Goal: Information Seeking & Learning: Learn about a topic

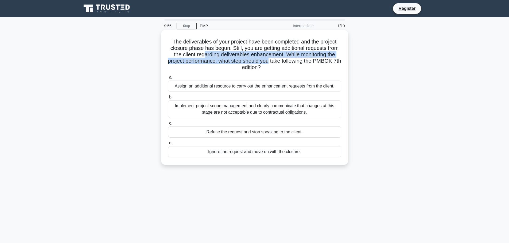
drag, startPoint x: 270, startPoint y: 64, endPoint x: 202, endPoint y: 57, distance: 69.0
click at [202, 57] on h5 "The deliverables of your project have been completed and the project closure ph…" at bounding box center [255, 54] width 174 height 33
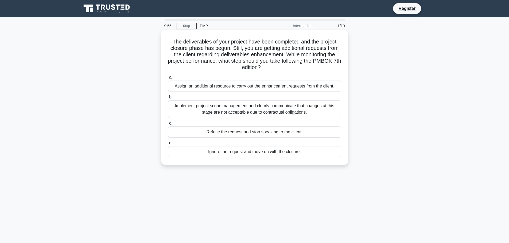
click at [223, 72] on div "The deliverables of your project have been completed and the project closure ph…" at bounding box center [254, 97] width 183 height 131
click at [214, 108] on div "Implement project scope management and clearly communicate that changes at this…" at bounding box center [254, 109] width 173 height 18
click at [168, 99] on input "b. Implement project scope management and clearly communicate that changes at t…" at bounding box center [168, 97] width 0 height 3
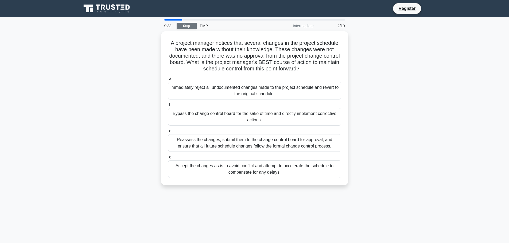
click at [183, 25] on link "Stop" at bounding box center [187, 26] width 20 height 7
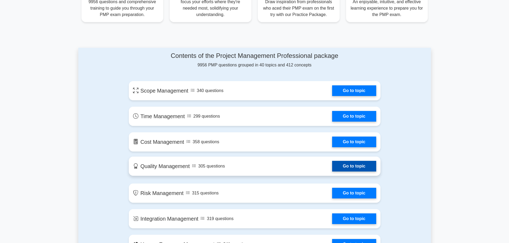
scroll to position [241, 0]
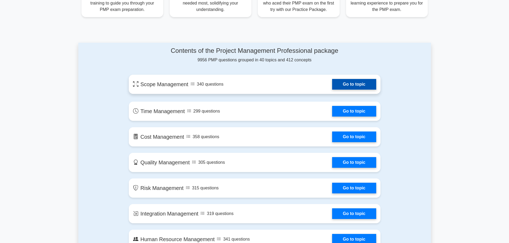
click at [350, 85] on link "Go to topic" at bounding box center [354, 84] width 44 height 11
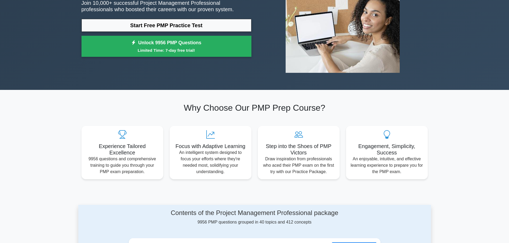
scroll to position [53, 0]
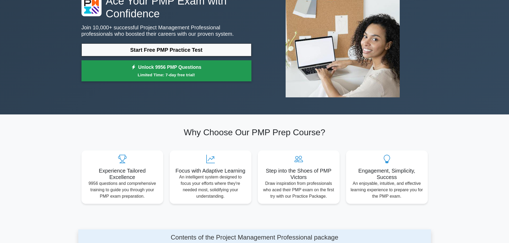
click at [136, 75] on small "Limited Time: 7-day free trial!" at bounding box center [166, 75] width 157 height 6
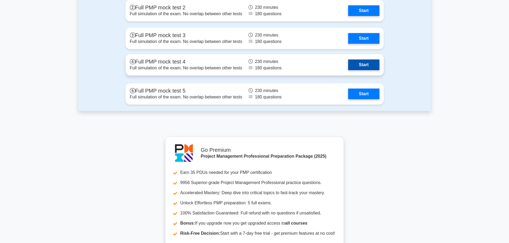
scroll to position [1602, 0]
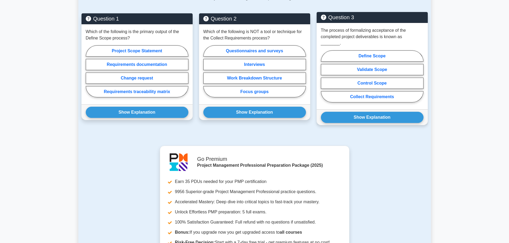
scroll to position [481, 0]
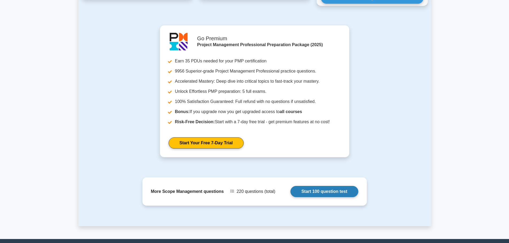
click at [317, 186] on link "Start 100 question test" at bounding box center [324, 191] width 68 height 11
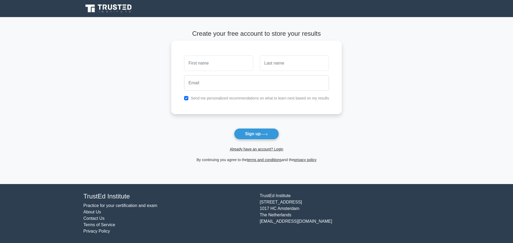
click at [216, 60] on input "text" at bounding box center [218, 64] width 69 height 16
type input "[PERSON_NAME]"
click at [277, 62] on input "text" at bounding box center [294, 64] width 69 height 16
type input "SADIQI"
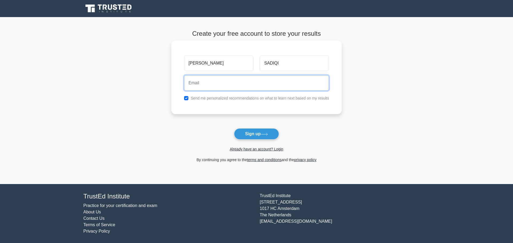
click at [236, 91] on input "email" at bounding box center [256, 83] width 145 height 16
drag, startPoint x: 205, startPoint y: 84, endPoint x: 204, endPoint y: 95, distance: 10.5
click at [205, 84] on input "rozikhansadiqi.rks@gmail.com" at bounding box center [256, 83] width 145 height 16
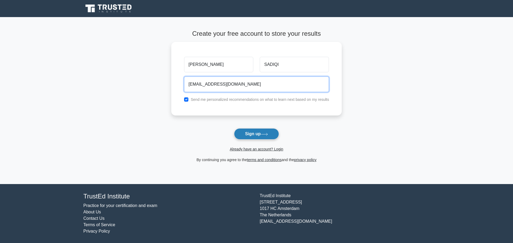
type input "rozisadiqi.rks@gmail.com"
click at [245, 134] on button "Sign up" at bounding box center [256, 134] width 45 height 11
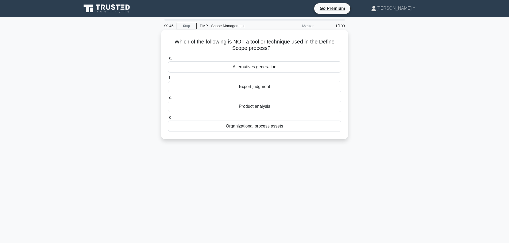
click at [259, 105] on div "Product analysis" at bounding box center [254, 106] width 173 height 11
click at [168, 100] on input "c. Product analysis" at bounding box center [168, 97] width 0 height 3
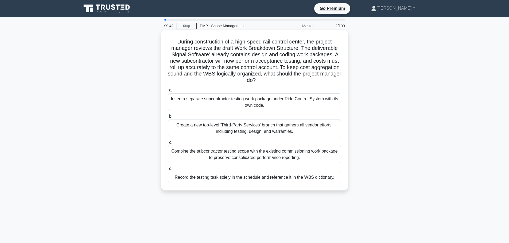
click at [240, 131] on div "Create a new top-level 'Third-Party Services' branch that gathers all vendor ef…" at bounding box center [254, 129] width 173 height 18
click at [168, 118] on input "b. Create a new top-level 'Third-Party Services' branch that gathers all vendor…" at bounding box center [168, 116] width 0 height 3
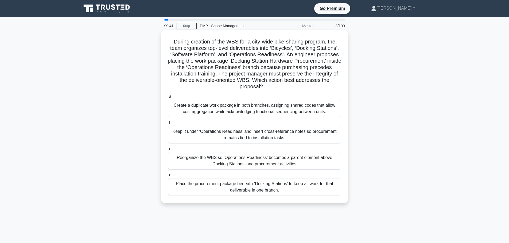
click at [246, 110] on div "Create a duplicate work package in both branches, assigning shared codes that a…" at bounding box center [254, 109] width 173 height 18
click at [168, 99] on input "a. Create a duplicate work package in both branches, assigning shared codes tha…" at bounding box center [168, 96] width 0 height 3
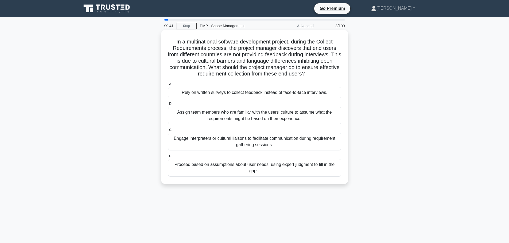
click at [247, 131] on label "c. Engage interpreters or cultural liaisons to facilitate communication during …" at bounding box center [254, 139] width 173 height 24
click at [168, 131] on input "c. Engage interpreters or cultural liaisons to facilitate communication during …" at bounding box center [168, 129] width 0 height 3
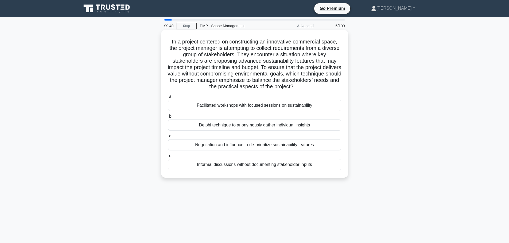
click at [249, 172] on div "a. Facilitated workshops with focused sessions on sustainability b. Delphi tech…" at bounding box center [255, 131] width 180 height 79
click at [249, 168] on div "Informal discussions without documenting stakeholder inputs" at bounding box center [254, 164] width 173 height 11
click at [168, 158] on input "d. Informal discussions without documenting stakeholder inputs" at bounding box center [168, 155] width 0 height 3
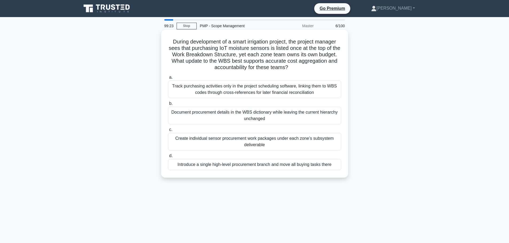
click at [245, 90] on div "Track purchasing activities only in the project scheduling software, linking th…" at bounding box center [254, 90] width 173 height 18
click at [168, 79] on input "a. Track purchasing activities only in the project scheduling software, linking…" at bounding box center [168, 77] width 0 height 3
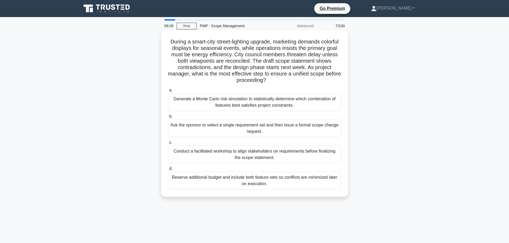
drag, startPoint x: 286, startPoint y: 81, endPoint x: 167, endPoint y: 40, distance: 125.5
click at [168, 40] on h5 "During a smart-city street-lighting upgrade, marketing demands colorful display…" at bounding box center [255, 60] width 174 height 45
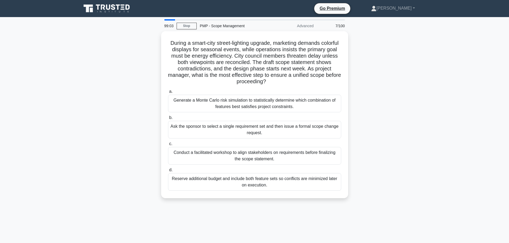
drag, startPoint x: 311, startPoint y: 107, endPoint x: 166, endPoint y: 97, distance: 145.8
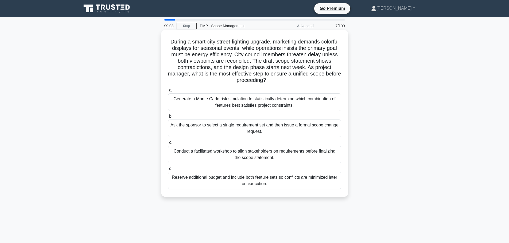
click at [157, 92] on div "During a smart-city street-lighting upgrade, marketing demands colorful display…" at bounding box center [254, 118] width 353 height 174
click at [216, 100] on div "Generate a Monte Carlo risk simulation to statistically determine which combina…" at bounding box center [254, 103] width 173 height 18
click at [168, 92] on input "a. Generate a Monte Carlo risk simulation to statistically determine which comb…" at bounding box center [168, 90] width 0 height 3
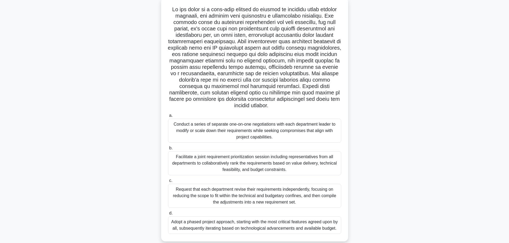
scroll to position [45, 0]
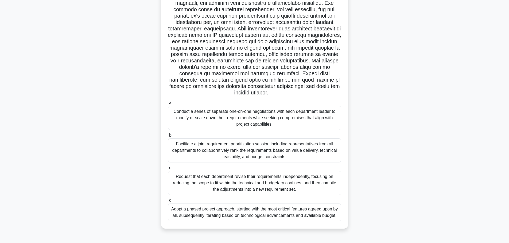
drag, startPoint x: 301, startPoint y: 157, endPoint x: 217, endPoint y: 125, distance: 89.5
click at [168, 140] on label "b. Facilitate a joint requirement prioritization session including representati…" at bounding box center [254, 147] width 173 height 30
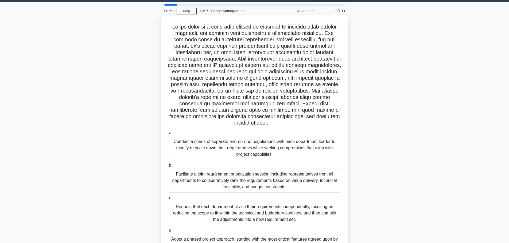
scroll to position [0, 0]
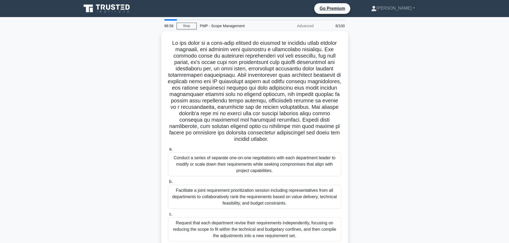
click at [302, 28] on div "Advanced" at bounding box center [293, 26] width 47 height 11
click at [344, 8] on link "Go Premium" at bounding box center [332, 8] width 32 height 7
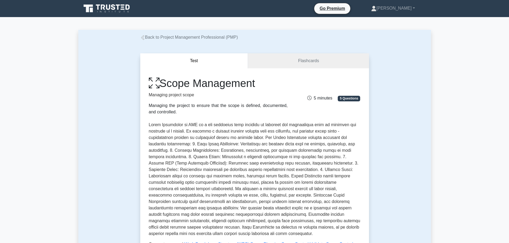
click at [103, 10] on icon at bounding box center [107, 8] width 51 height 10
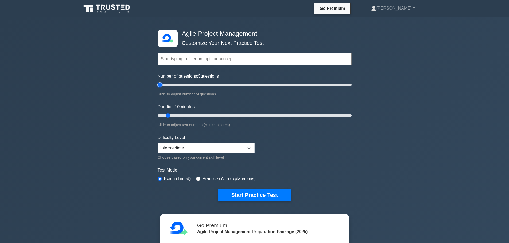
drag, startPoint x: 165, startPoint y: 83, endPoint x: 154, endPoint y: 98, distance: 17.9
type input "5"
click at [158, 88] on input "Number of questions: 5 questions" at bounding box center [255, 85] width 194 height 6
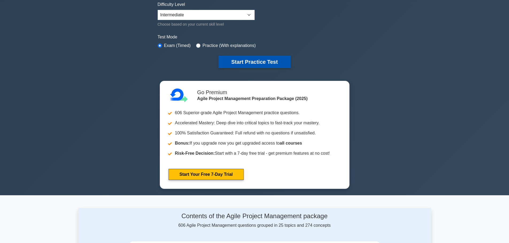
scroll to position [134, 0]
click at [245, 62] on button "Start Practice Test" at bounding box center [254, 62] width 72 height 12
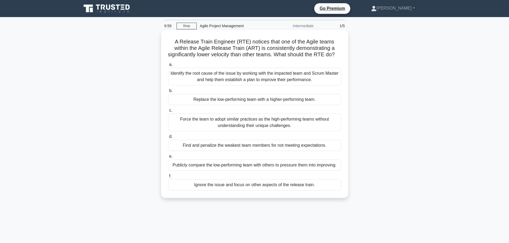
click at [219, 85] on div "Identify the root cause of the issue by working with the impacted team and Scru…" at bounding box center [254, 77] width 173 height 18
click at [168, 67] on input "a. Identify the root cause of the issue by working with the impacted team and S…" at bounding box center [168, 64] width 0 height 3
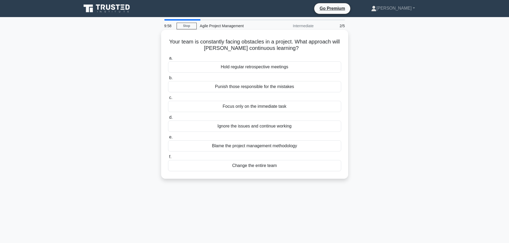
click at [228, 85] on div "Punish those responsible for the mistakes" at bounding box center [254, 86] width 173 height 11
click at [168, 80] on input "b. Punish those responsible for the mistakes" at bounding box center [168, 77] width 0 height 3
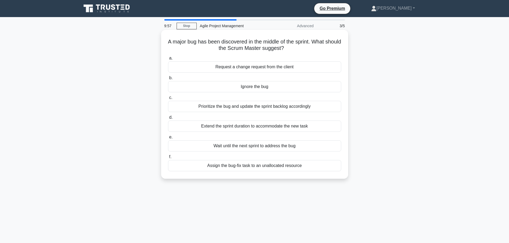
click at [233, 89] on div "Ignore the bug" at bounding box center [254, 86] width 173 height 11
click at [168, 80] on input "b. Ignore the bug" at bounding box center [168, 77] width 0 height 3
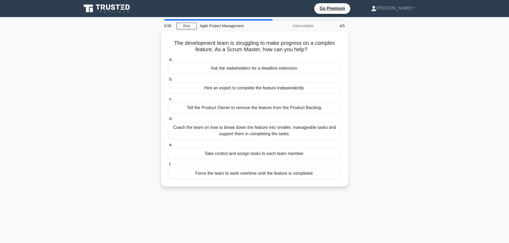
click at [233, 89] on div "Hire an expert to complete the feature independently." at bounding box center [254, 88] width 173 height 11
click at [168, 81] on input "b. Hire an expert to complete the feature independently." at bounding box center [168, 79] width 0 height 3
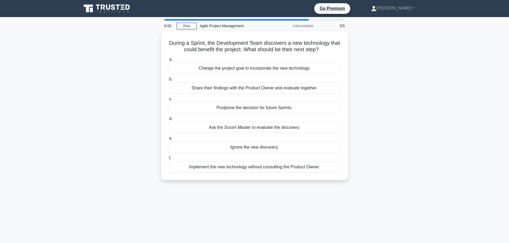
click at [233, 89] on div "Share their findings with the Product Owner and evaluate together." at bounding box center [254, 88] width 173 height 11
click at [168, 81] on input "b. Share their findings with the Product Owner and evaluate together." at bounding box center [168, 79] width 0 height 3
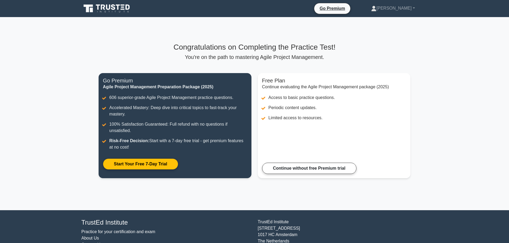
click at [235, 57] on p "You're on the path to mastering Agile Project Management." at bounding box center [255, 57] width 312 height 6
click at [278, 168] on link "Continue without free Premium trial" at bounding box center [309, 167] width 94 height 11
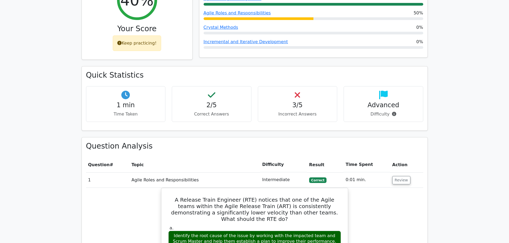
scroll to position [321, 0]
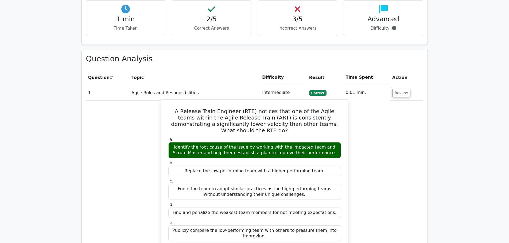
click at [226, 166] on div "Replace the low-performing team with a higher-performing team." at bounding box center [254, 171] width 173 height 10
click at [225, 166] on div "Replace the low-performing team with a higher-performing team." at bounding box center [254, 171] width 173 height 10
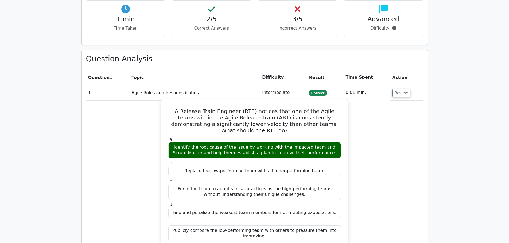
click at [224, 142] on div "Identify the root cause of the issue by working with the impacted team and Scru…" at bounding box center [254, 150] width 173 height 16
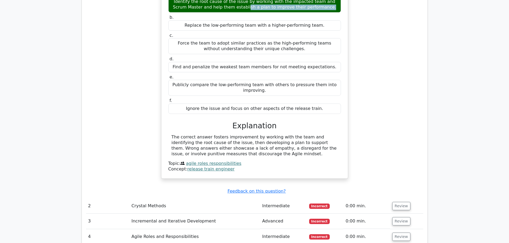
scroll to position [454, 0]
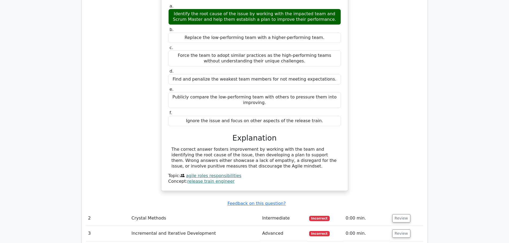
click at [224, 116] on div "Ignore the issue and focus on other aspects of the release train." at bounding box center [254, 121] width 173 height 10
click at [231, 92] on div "Publicly compare the low-performing team with others to pressure them into impr…" at bounding box center [254, 100] width 173 height 16
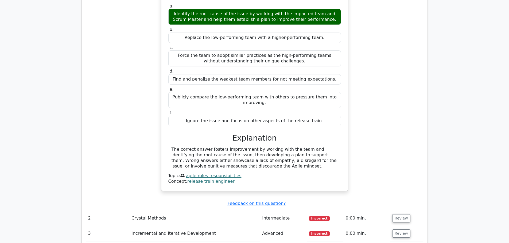
click at [231, 92] on div "Publicly compare the low-performing team with others to pressure them into impr…" at bounding box center [254, 100] width 173 height 16
drag, startPoint x: 235, startPoint y: 52, endPoint x: 247, endPoint y: 95, distance: 44.1
click at [235, 74] on div "Find and penalize the weakest team members for not meeting expectations." at bounding box center [254, 79] width 173 height 10
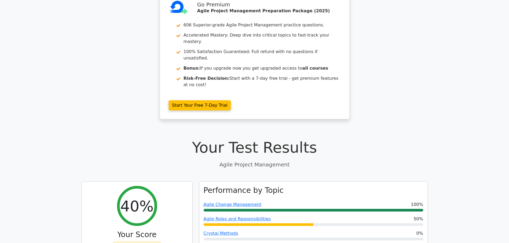
scroll to position [0, 0]
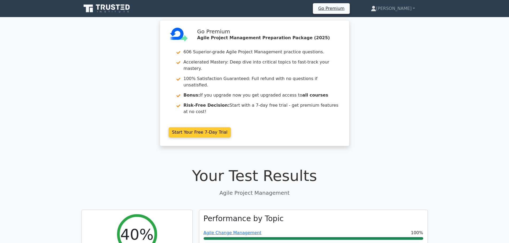
click at [231, 127] on link "Start Your Free 7-Day Trial" at bounding box center [200, 132] width 63 height 10
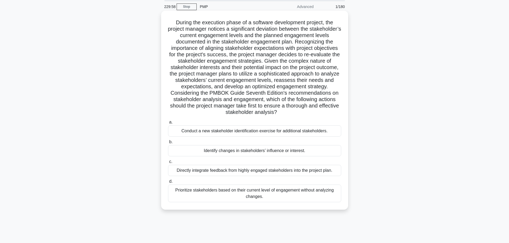
scroll to position [45, 0]
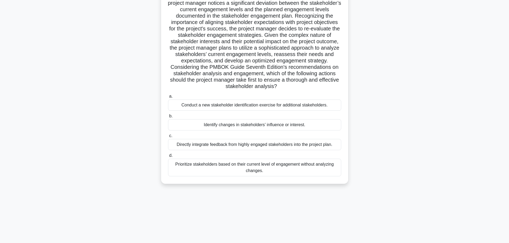
click at [206, 107] on div "Conduct a new stakeholder identification exercise for additional stakeholders." at bounding box center [254, 105] width 173 height 11
click at [168, 98] on input "a. Conduct a new stakeholder identification exercise for additional stakeholder…" at bounding box center [168, 96] width 0 height 3
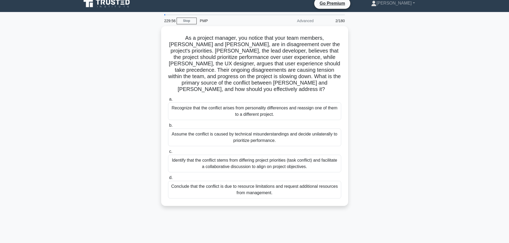
scroll to position [0, 0]
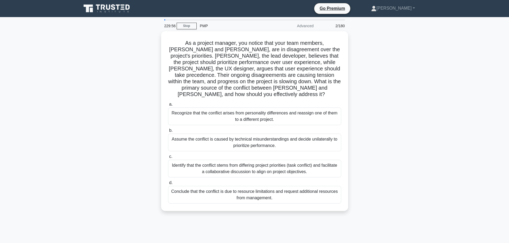
click at [206, 108] on div "Recognize that the conflict arises from personality differences and reassign on…" at bounding box center [254, 117] width 173 height 18
click at [168, 106] on input "a. Recognize that the conflict arises from personality differences and reassign…" at bounding box center [168, 104] width 0 height 3
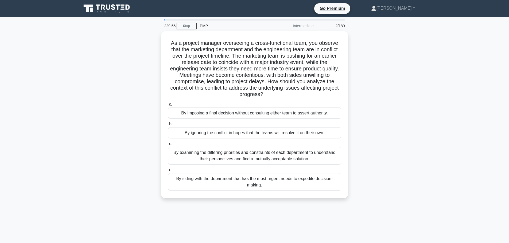
click at [206, 107] on label "a. By imposing a final decision without consulting either team to assert author…" at bounding box center [254, 110] width 173 height 18
click at [168, 106] on input "a. By imposing a final decision without consulting either team to assert author…" at bounding box center [168, 104] width 0 height 3
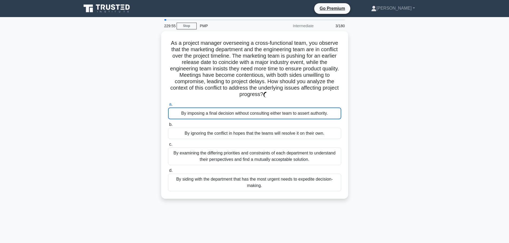
click at [206, 108] on div "By imposing a final decision without consulting either team to assert authority." at bounding box center [254, 114] width 173 height 12
click at [168, 106] on input "a. By imposing a final decision without consulting either team to assert author…" at bounding box center [168, 104] width 0 height 3
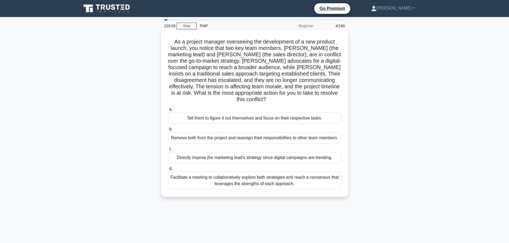
click at [208, 126] on label "b. Remove both from the project and reassign their responsibilities to other te…" at bounding box center [254, 135] width 173 height 18
click at [168, 128] on input "b. Remove both from the project and reassign their responsibilities to other te…" at bounding box center [168, 129] width 0 height 3
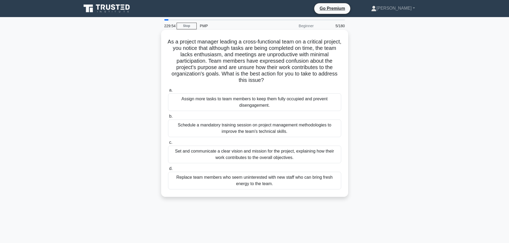
click at [210, 121] on div "Schedule a mandatory training session on project management methodologies to im…" at bounding box center [254, 129] width 173 height 18
click at [168, 118] on input "b. Schedule a mandatory training session on project management methodologies to…" at bounding box center [168, 116] width 0 height 3
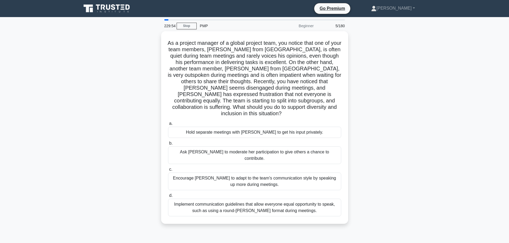
click at [211, 119] on div "a. Hold separate meetings with Li Wei to get his input privately. b. Ask Maria …" at bounding box center [255, 168] width 180 height 98
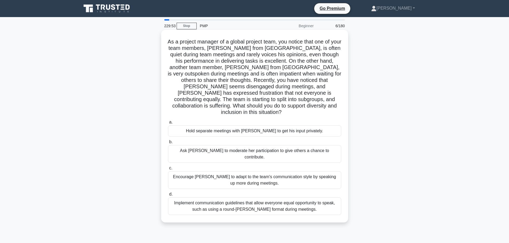
click at [214, 126] on div "Hold separate meetings with Li Wei to get his input privately." at bounding box center [254, 131] width 173 height 11
click at [168, 124] on input "a. Hold separate meetings with Li Wei to get his input privately." at bounding box center [168, 122] width 0 height 3
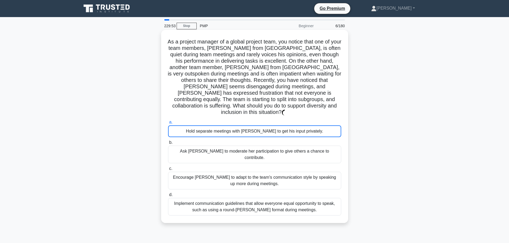
click at [219, 149] on div "Ask Maria to moderate her participation to give others a chance to contribute." at bounding box center [254, 155] width 173 height 18
click at [168, 145] on input "b. Ask Maria to moderate her participation to give others a chance to contribut…" at bounding box center [168, 142] width 0 height 3
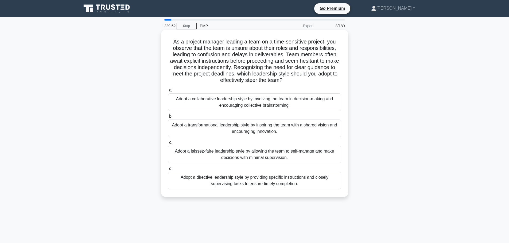
click at [228, 129] on div "Adopt a transformational leadership style by inspiring the team with a shared v…" at bounding box center [254, 129] width 173 height 18
click at [233, 108] on div "Adopt a collaborative leadership style by involving the team in decision-making…" at bounding box center [254, 103] width 173 height 18
click at [168, 92] on input "a. Adopt a collaborative leadership style by involving the team in decision-mak…" at bounding box center [168, 90] width 0 height 3
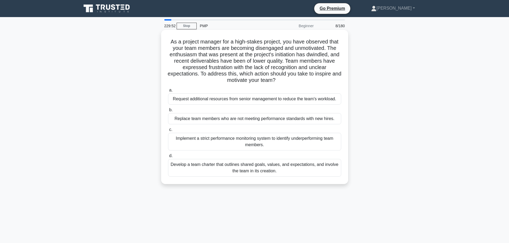
click at [234, 141] on div "Implement a strict performance monitoring system to identify underperforming te…" at bounding box center [254, 142] width 173 height 18
click at [168, 132] on input "c. Implement a strict performance monitoring system to identify underperforming…" at bounding box center [168, 129] width 0 height 3
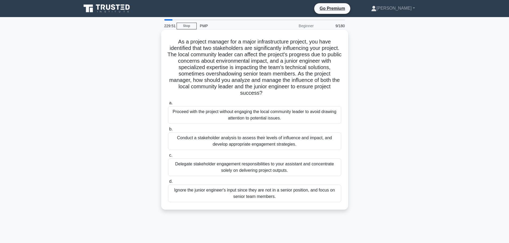
click at [232, 127] on label "b. Conduct a stakeholder analysis to assess their levels of influence and impac…" at bounding box center [254, 138] width 173 height 24
click at [168, 128] on input "b. Conduct a stakeholder analysis to assess their levels of influence and impac…" at bounding box center [168, 129] width 0 height 3
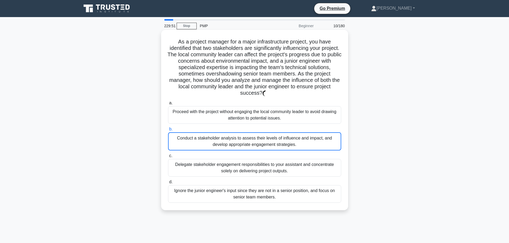
click at [232, 149] on div "Conduct a stakeholder analysis to assess their levels of influence and impact, …" at bounding box center [254, 142] width 173 height 18
click at [168, 131] on input "b. Conduct a stakeholder analysis to assess their levels of influence and impac…" at bounding box center [168, 129] width 0 height 3
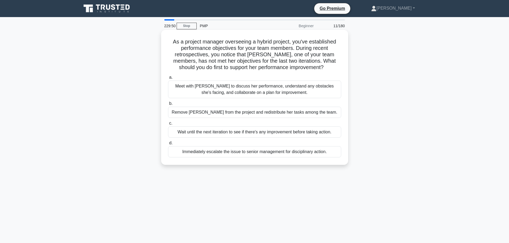
click at [232, 156] on div "Immediately escalate the issue to senior management for disciplinary action." at bounding box center [254, 151] width 173 height 11
click at [168, 145] on input "d. Immediately escalate the issue to senior management for disciplinary action." at bounding box center [168, 143] width 0 height 3
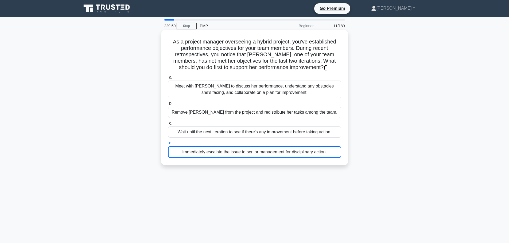
click at [234, 121] on label "c. Wait until the next iteration to see if there's any improvement before takin…" at bounding box center [254, 129] width 173 height 18
click at [168, 122] on input "c. Wait until the next iteration to see if there's any improvement before takin…" at bounding box center [168, 123] width 0 height 3
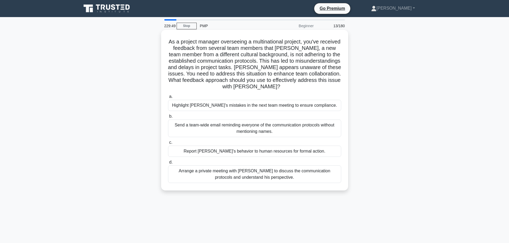
drag, startPoint x: 236, startPoint y: 95, endPoint x: 241, endPoint y: 121, distance: 25.9
click at [236, 98] on label "a. Highlight Jacob's mistakes in the next team meeting to ensure compliance." at bounding box center [254, 103] width 173 height 18
click at [168, 98] on input "a. Highlight Jacob's mistakes in the next team meeting to ensure compliance." at bounding box center [168, 96] width 0 height 3
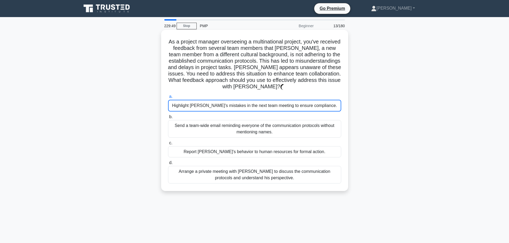
click at [241, 123] on div "Send a team-wide email reminding everyone of the communication protocols withou…" at bounding box center [254, 129] width 173 height 18
click at [168, 119] on input "b. Send a team-wide email reminding everyone of the communication protocols wit…" at bounding box center [168, 116] width 0 height 3
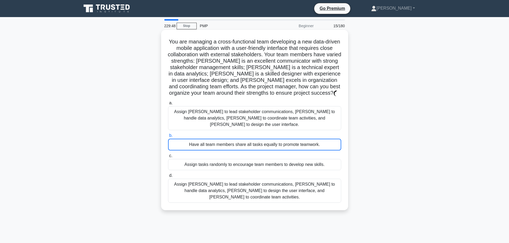
click at [237, 126] on div "a. Assign Ahmed to lead stakeholder communications, Maria to handle data analyt…" at bounding box center [255, 151] width 180 height 105
click at [231, 107] on div "Assign Ahmed to lead stakeholder communications, Maria to handle data analytics…" at bounding box center [254, 118] width 173 height 24
click at [168, 105] on input "a. Assign Ahmed to lead stakeholder communications, Maria to handle data analyt…" at bounding box center [168, 103] width 0 height 3
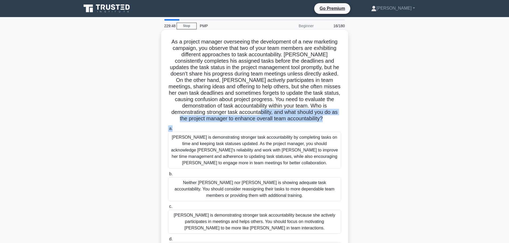
click at [236, 137] on div "As a project manager overseeing the development of a new marketing campaign, yo…" at bounding box center [254, 152] width 183 height 240
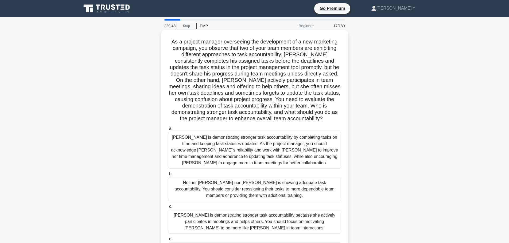
click at [237, 139] on div "Jacob is demonstrating stronger task accountability by completing tasks on time…" at bounding box center [254, 150] width 173 height 37
click at [168, 131] on input "a. Jacob is demonstrating stronger task accountability by completing tasks on t…" at bounding box center [168, 128] width 0 height 3
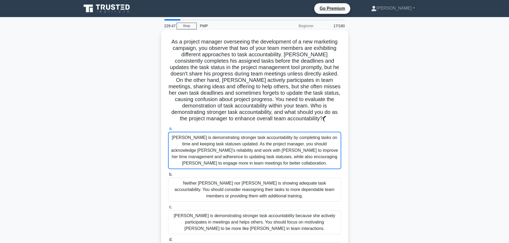
click at [237, 141] on div "Jacob is demonstrating stronger task accountability by completing tasks on time…" at bounding box center [254, 150] width 173 height 37
click at [234, 138] on div "Jacob is demonstrating stronger task accountability by completing tasks on time…" at bounding box center [254, 150] width 173 height 37
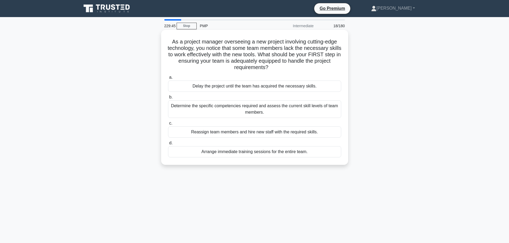
click at [243, 158] on div "a. Delay the project until the team has acquired the necessary skills. b. Deter…" at bounding box center [255, 116] width 180 height 86
click at [243, 134] on div "Reassign team members and hire new staff with the required skills." at bounding box center [254, 132] width 173 height 11
click at [168, 125] on input "c. Reassign team members and hire new staff with the required skills." at bounding box center [168, 123] width 0 height 3
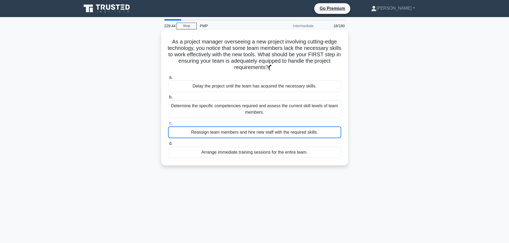
drag, startPoint x: 249, startPoint y: 108, endPoint x: 251, endPoint y: 104, distance: 3.8
click at [249, 107] on div "Determine the specific competencies required and assess the current skill level…" at bounding box center [254, 109] width 173 height 18
click at [168, 99] on input "b. Determine the specific competencies required and assess the current skill le…" at bounding box center [168, 97] width 0 height 3
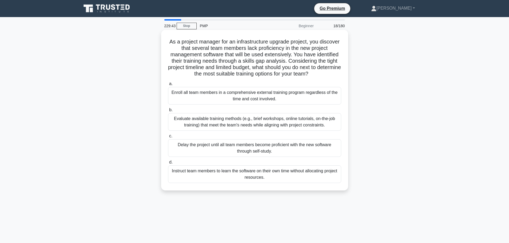
click at [253, 121] on div "Evaluate available training methods (e.g., brief workshops, online tutorials, o…" at bounding box center [254, 122] width 173 height 18
click at [168, 112] on input "b. Evaluate available training methods (e.g., brief workshops, online tutorials…" at bounding box center [168, 110] width 0 height 3
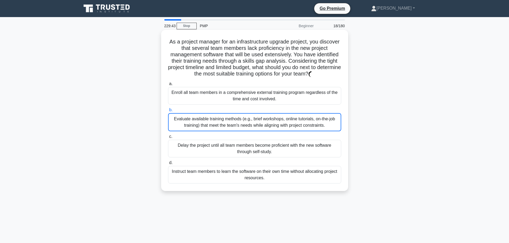
click at [253, 141] on div "Delay the project until all team members become proficient with the new softwar…" at bounding box center [254, 149] width 173 height 18
click at [168, 139] on input "c. Delay the project until all team members become proficient with the new soft…" at bounding box center [168, 136] width 0 height 3
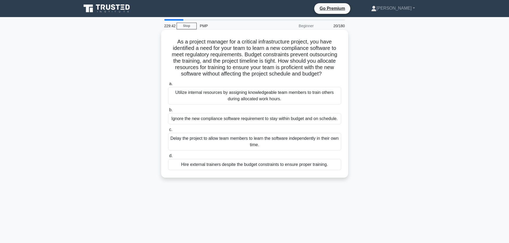
drag, startPoint x: 251, startPoint y: 107, endPoint x: 251, endPoint y: 110, distance: 2.7
click at [251, 110] on label "b. Ignore the new compliance software requirement to stay within budget and on …" at bounding box center [254, 116] width 173 height 18
click at [168, 110] on input "b. Ignore the new compliance software requirement to stay within budget and on …" at bounding box center [168, 110] width 0 height 3
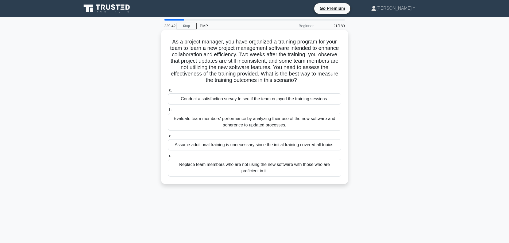
click at [255, 142] on div "Assume additional training is unnecessary since the initial training covered al…" at bounding box center [254, 145] width 173 height 11
drag, startPoint x: 249, startPoint y: 118, endPoint x: 250, endPoint y: 115, distance: 2.8
click at [250, 115] on div "Evaluate team members' performance by analyzing their use of the new software a…" at bounding box center [254, 122] width 173 height 18
click at [168, 112] on input "b. Evaluate team members' performance by analyzing their use of the new softwar…" at bounding box center [168, 110] width 0 height 3
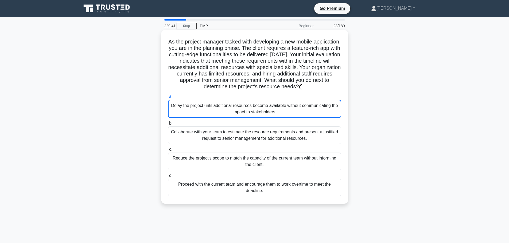
click at [257, 136] on div "Collaborate with your team to estimate the resource requirements and present a …" at bounding box center [254, 136] width 173 height 18
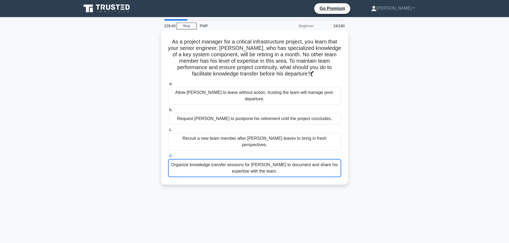
click at [254, 159] on div "Organize knowledge transfer sessions for Daniel to document and share his exper…" at bounding box center [254, 168] width 173 height 18
click at [168, 154] on input "d. Organize knowledge transfer sessions for Daniel to document and share his ex…" at bounding box center [168, 155] width 0 height 3
click at [253, 127] on label "c. Recruit a new team member after Daniel leaves to bring in fresh perspectives." at bounding box center [254, 139] width 173 height 24
click at [168, 128] on input "c. Recruit a new team member after Daniel leaves to bring in fresh perspectives." at bounding box center [168, 129] width 0 height 3
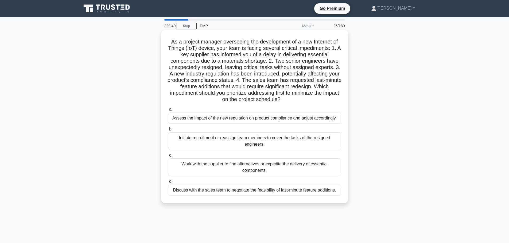
click at [259, 160] on label "c. Work with the supplier to find alternatives or expedite the delivery of esse…" at bounding box center [254, 164] width 173 height 24
drag, startPoint x: 261, startPoint y: 143, endPoint x: 264, endPoint y: 132, distance: 11.9
click at [262, 139] on div "Initiate recruitment or reassign team members to cover the tasks of the resigne…" at bounding box center [254, 142] width 173 height 18
drag, startPoint x: 264, startPoint y: 130, endPoint x: 265, endPoint y: 126, distance: 3.9
click at [265, 126] on label "b. Initiate recruitment or reassign team members to cover the tasks of the resi…" at bounding box center [254, 138] width 173 height 24
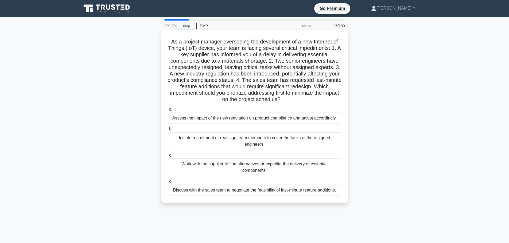
click at [168, 128] on input "b. Initiate recruitment or reassign team members to cover the tasks of the resi…" at bounding box center [168, 129] width 0 height 3
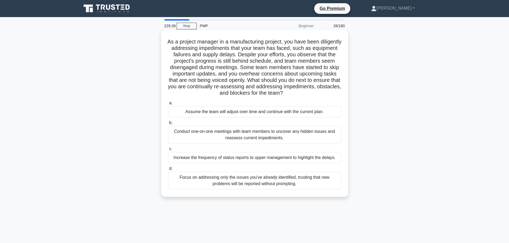
drag, startPoint x: 266, startPoint y: 121, endPoint x: 269, endPoint y: 129, distance: 8.1
click at [267, 125] on label "b. Conduct one-on-one meetings with team members to uncover any hidden issues a…" at bounding box center [254, 132] width 173 height 24
click at [168, 125] on input "b. Conduct one-on-one meetings with team members to uncover any hidden issues a…" at bounding box center [168, 122] width 0 height 3
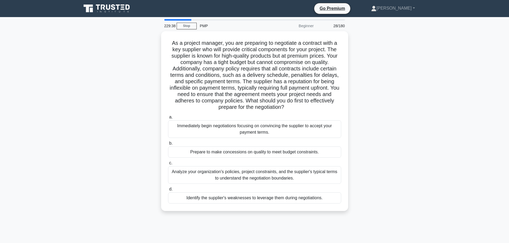
click at [274, 167] on div "Analyze your organization's policies, project constraints, and the supplier's t…" at bounding box center [254, 175] width 173 height 18
click at [168, 165] on input "c. Analyze your organization's policies, project constraints, and the supplier'…" at bounding box center [168, 163] width 0 height 3
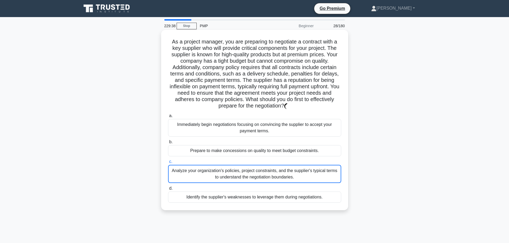
click at [272, 149] on div "Prepare to make concessions on quality to meet budget constraints." at bounding box center [254, 150] width 173 height 11
click at [168, 144] on input "b. Prepare to make concessions on quality to meet budget constraints." at bounding box center [168, 142] width 0 height 3
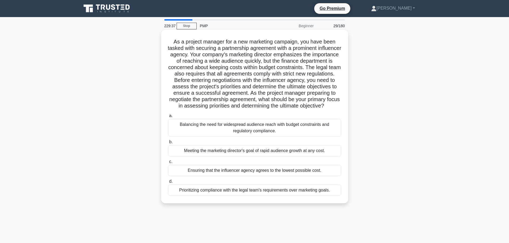
click at [275, 167] on label "c. Ensuring that the influencer agency agrees to the lowest possible cost." at bounding box center [254, 168] width 173 height 18
click at [168, 164] on input "c. Ensuring that the influencer agency agrees to the lowest possible cost." at bounding box center [168, 161] width 0 height 3
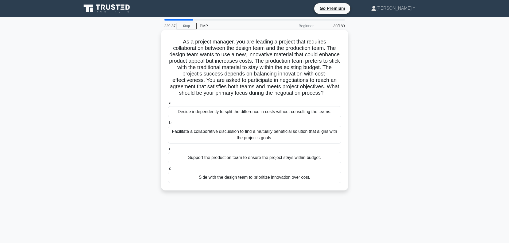
drag, startPoint x: 275, startPoint y: 164, endPoint x: 275, endPoint y: 159, distance: 4.8
click at [275, 159] on div "Support the production team to ensure the project stays within budget." at bounding box center [254, 157] width 173 height 11
click at [168, 151] on input "c. Support the production team to ensure the project stays within budget." at bounding box center [168, 149] width 0 height 3
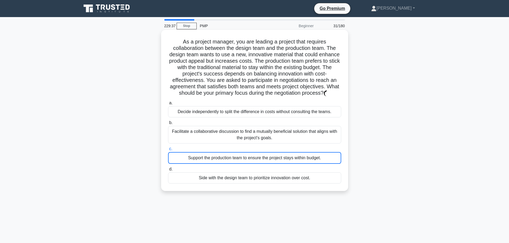
drag, startPoint x: 275, startPoint y: 159, endPoint x: 275, endPoint y: 148, distance: 11.5
click at [275, 150] on label "c. Support the production team to ensure the project stays within budget." at bounding box center [254, 155] width 173 height 18
click at [276, 137] on div "Facilitate a collaborative discussion to find a mutually beneficial solution th…" at bounding box center [254, 135] width 173 height 18
click at [168, 125] on input "b. Facilitate a collaborative discussion to find a mutually beneficial solution…" at bounding box center [168, 122] width 0 height 3
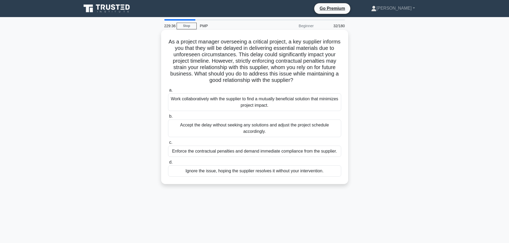
drag, startPoint x: 276, startPoint y: 137, endPoint x: 277, endPoint y: 141, distance: 4.1
click at [276, 141] on div "a. Work collaboratively with the supplier to find a mutually beneficial solutio…" at bounding box center [255, 132] width 180 height 92
click at [279, 156] on div "Enforce the contractual penalties and demand immediate compliance from the supp…" at bounding box center [254, 151] width 173 height 11
click at [168, 145] on input "c. Enforce the contractual penalties and demand immediate compliance from the s…" at bounding box center [168, 142] width 0 height 3
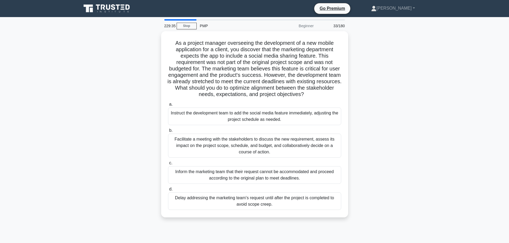
click at [280, 163] on label "c. Inform the marketing team that their request cannot be accommodated and proc…" at bounding box center [254, 172] width 173 height 24
click at [168, 163] on input "c. Inform the marketing team that their request cannot be accommodated and proc…" at bounding box center [168, 163] width 0 height 3
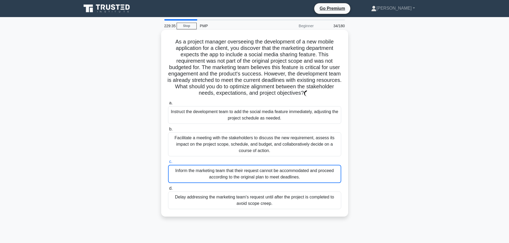
drag, startPoint x: 278, startPoint y: 150, endPoint x: 278, endPoint y: 146, distance: 3.7
click at [278, 149] on div "Facilitate a meeting with the stakeholders to discuss the new requirement, asse…" at bounding box center [254, 145] width 173 height 24
click at [168, 131] on input "b. Facilitate a meeting with the stakeholders to discuss the new requirement, a…" at bounding box center [168, 129] width 0 height 3
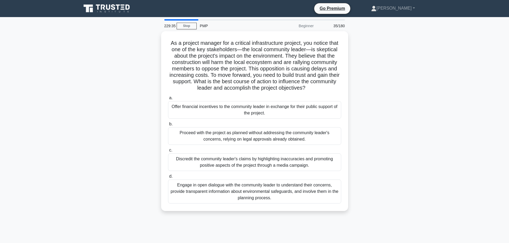
click at [278, 144] on div "Proceed with the project as planned without addressing the community leader's c…" at bounding box center [254, 136] width 173 height 18
click at [168, 126] on input "b. Proceed with the project as planned without addressing the community leader'…" at bounding box center [168, 124] width 0 height 3
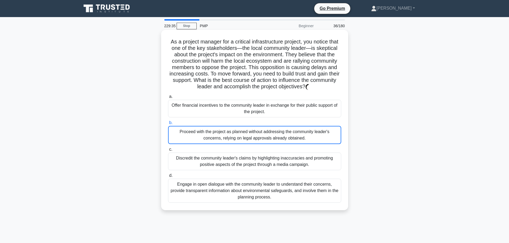
click at [280, 165] on label "c. Discredit the community leader's claims by highlighting inaccuracies and pro…" at bounding box center [254, 158] width 173 height 24
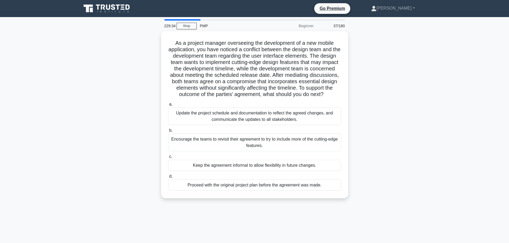
drag, startPoint x: 280, startPoint y: 167, endPoint x: 272, endPoint y: 185, distance: 19.5
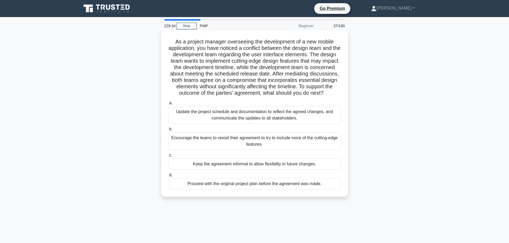
click at [273, 188] on div "Proceed with the original project plan before the agreement was made." at bounding box center [254, 184] width 173 height 11
click at [168, 177] on input "d. Proceed with the original project plan before the agreement was made." at bounding box center [168, 175] width 0 height 3
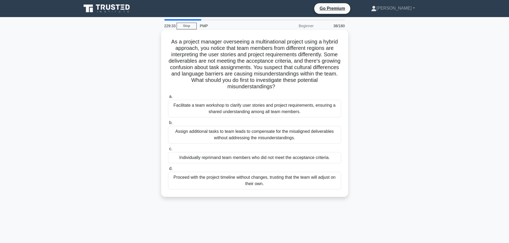
click at [272, 159] on div "Individually reprimand team members who did not meet the acceptance criteria." at bounding box center [254, 157] width 173 height 11
click at [168, 151] on input "c. Individually reprimand team members who did not meet the acceptance criteria." at bounding box center [168, 149] width 0 height 3
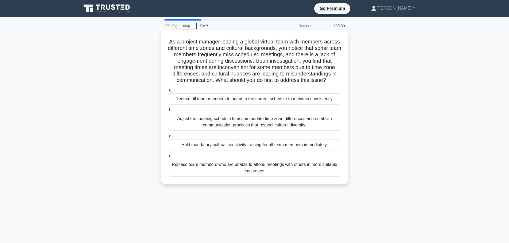
click at [270, 131] on div "Adjust the meeting schedule to accommodate time zone differences and establish …" at bounding box center [254, 122] width 173 height 18
click at [168, 112] on input "b. Adjust the meeting schedule to accommodate time zone differences and establi…" at bounding box center [168, 110] width 0 height 3
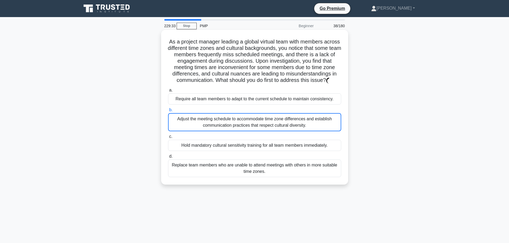
click at [268, 121] on div "Adjust the meeting schedule to accommodate time zone differences and establish …" at bounding box center [254, 122] width 173 height 18
click at [168, 112] on input "b. Adjust the meeting schedule to accommodate time zone differences and establi…" at bounding box center [168, 110] width 0 height 3
click at [271, 151] on div "Hold mandatory cultural sensitivity training for all team members immediately." at bounding box center [254, 145] width 173 height 11
click at [168, 139] on input "c. Hold mandatory cultural sensitivity training for all team members immediatel…" at bounding box center [168, 136] width 0 height 3
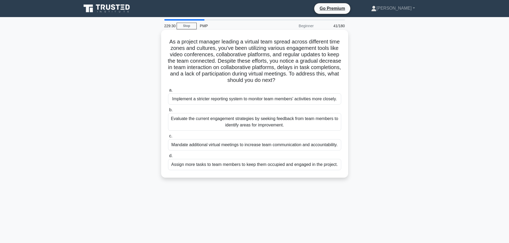
click at [256, 141] on div "Mandate additional virtual meetings to increase team communication and accounta…" at bounding box center [254, 145] width 173 height 11
click at [168, 138] on input "c. Mandate additional virtual meetings to increase team communication and accou…" at bounding box center [168, 136] width 0 height 3
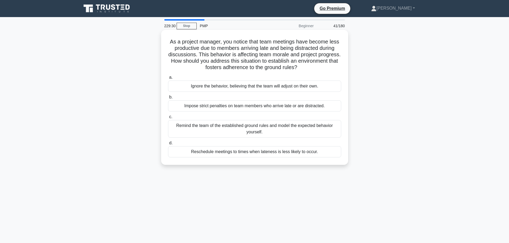
drag, startPoint x: 253, startPoint y: 119, endPoint x: 239, endPoint y: 120, distance: 14.2
click at [251, 119] on label "c. Remind the team of the established ground rules and model the expected behav…" at bounding box center [254, 126] width 173 height 24
click at [168, 119] on input "c. Remind the team of the established ground rules and model the expected behav…" at bounding box center [168, 116] width 0 height 3
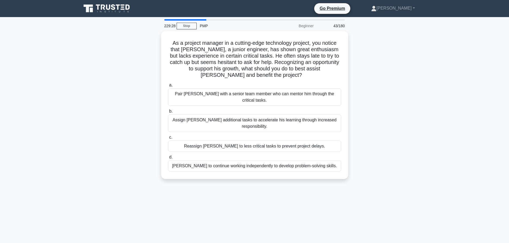
click at [202, 27] on div "PMP" at bounding box center [233, 26] width 73 height 11
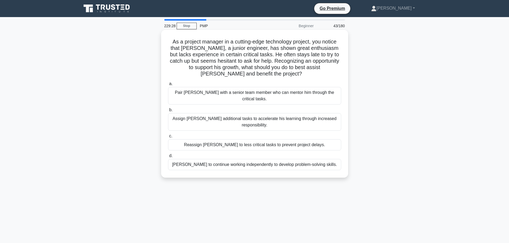
click at [258, 121] on div "a. Pair Sam with a senior team member who can mentor him through the critical t…" at bounding box center [255, 126] width 180 height 92
click at [256, 153] on label "d. Allow Sam to continue working independently to develop problem-solving skill…" at bounding box center [254, 162] width 173 height 18
click at [168, 154] on input "d. Allow Sam to continue working independently to develop problem-solving skill…" at bounding box center [168, 155] width 0 height 3
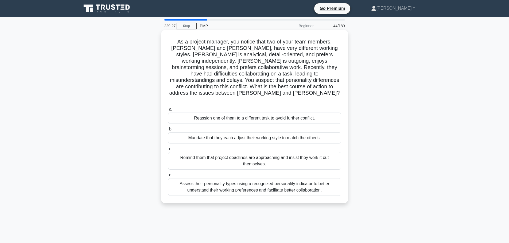
click at [263, 113] on div "Reassign one of them to a different task to avoid further conflict." at bounding box center [254, 118] width 173 height 11
click at [168, 108] on input "a. Reassign one of them to a different task to avoid further conflict." at bounding box center [168, 109] width 0 height 3
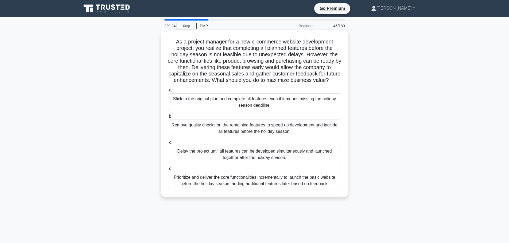
click at [246, 146] on label "c. Delay the project until all features can be developed simultaneously and lau…" at bounding box center [254, 152] width 173 height 24
click at [168, 145] on input "c. Delay the project until all features can be developed simultaneously and lau…" at bounding box center [168, 142] width 0 height 3
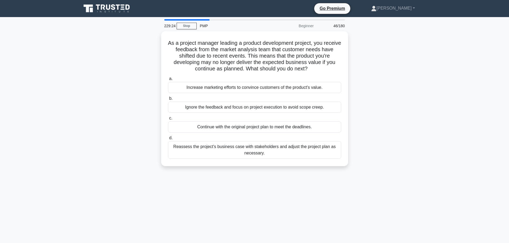
click at [249, 132] on div "Continue with the original project plan to meet the deadlines." at bounding box center [254, 127] width 173 height 11
click at [168, 120] on input "c. Continue with the original project plan to meet the deadlines." at bounding box center [168, 118] width 0 height 3
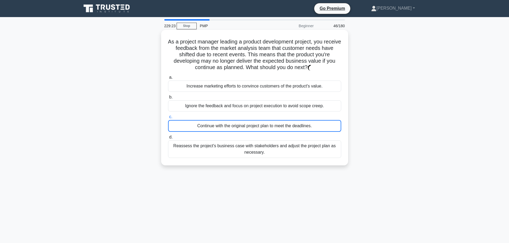
click at [250, 134] on div "a. Increase marketing efforts to convince customers of the product's value. b. …" at bounding box center [255, 116] width 180 height 86
click at [250, 135] on label "d. Reassess the project's business case with stakeholders and adjust the projec…" at bounding box center [254, 146] width 173 height 24
click at [168, 136] on input "d. Reassess the project's business case with stakeholders and adjust the projec…" at bounding box center [168, 137] width 0 height 3
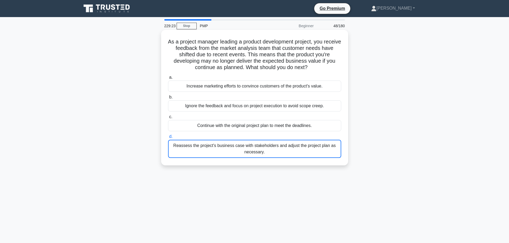
drag, startPoint x: 253, startPoint y: 154, endPoint x: 247, endPoint y: 130, distance: 25.2
click at [253, 154] on div "Reassess the project's business case with stakeholders and adjust the project p…" at bounding box center [254, 149] width 173 height 18
click at [168, 139] on input "d. Reassess the project's business case with stakeholders and adjust the projec…" at bounding box center [168, 136] width 0 height 3
click at [246, 125] on div "Continue with the original project plan to meet the deadlines." at bounding box center [254, 125] width 173 height 11
click at [168, 119] on input "c. Continue with the original project plan to meet the deadlines." at bounding box center [168, 116] width 0 height 3
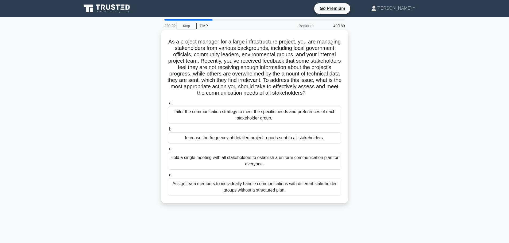
click at [248, 97] on h5 "As a project manager for a large infrastructure project, you are managing stake…" at bounding box center [255, 67] width 174 height 58
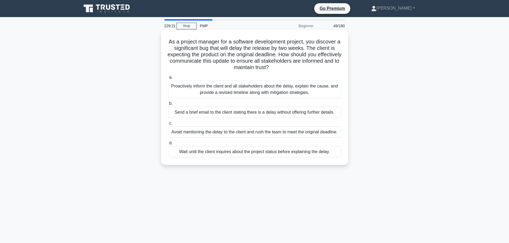
click at [244, 135] on div "Avoid mentioning the delay to the client and rush the team to meet the original…" at bounding box center [254, 132] width 173 height 11
click at [241, 115] on div "Send a brief email to the client stating there is a delay without offering furt…" at bounding box center [254, 112] width 173 height 11
click at [168, 106] on input "b. Send a brief email to the client stating there is a delay without offering f…" at bounding box center [168, 103] width 0 height 3
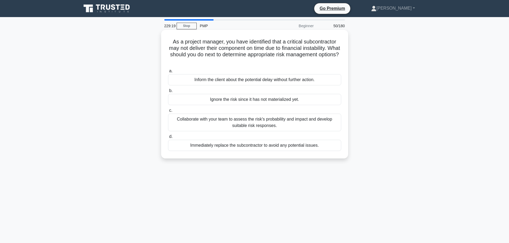
click at [245, 106] on div "a. Inform the client about the potential delay without further action. b. Ignor…" at bounding box center [255, 110] width 180 height 86
click at [247, 101] on div "Ignore the risk since it has not materialized yet." at bounding box center [254, 99] width 173 height 11
click at [168, 93] on input "b. Ignore the risk since it has not materialized yet." at bounding box center [168, 90] width 0 height 3
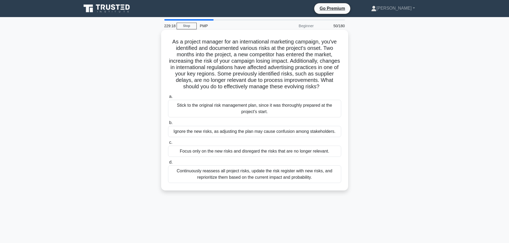
click at [247, 123] on label "b. Ignore the new risks, as adjusting the plan may cause confusion among stakeh…" at bounding box center [254, 129] width 173 height 18
click at [168, 123] on input "b. Ignore the new risks, as adjusting the plan may cause confusion among stakeh…" at bounding box center [168, 122] width 0 height 3
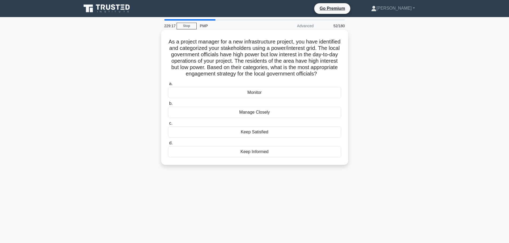
click at [251, 132] on label "c. Keep Satisfied" at bounding box center [254, 129] width 173 height 18
click at [168, 125] on input "c. Keep Satisfied" at bounding box center [168, 123] width 0 height 3
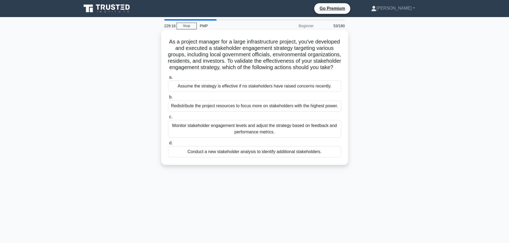
click at [253, 121] on label "c. Monitor stakeholder engagement levels and adjust the strategy based on feedb…" at bounding box center [254, 126] width 173 height 24
click at [168, 119] on input "c. Monitor stakeholder engagement levels and adjust the strategy based on feedb…" at bounding box center [168, 116] width 0 height 3
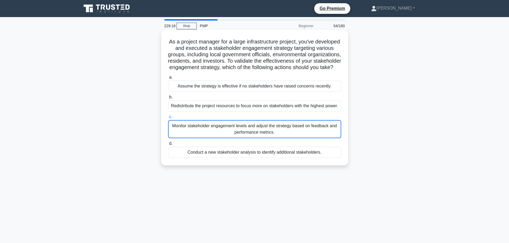
click at [257, 103] on label "b. Redistribute the project resources to focus more on stakeholders with the hi…" at bounding box center [254, 103] width 173 height 18
click at [168, 99] on input "b. Redistribute the project resources to focus more on stakeholders with the hi…" at bounding box center [168, 97] width 0 height 3
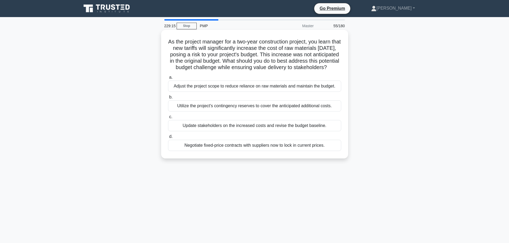
drag, startPoint x: 260, startPoint y: 96, endPoint x: 259, endPoint y: 100, distance: 3.8
click at [260, 92] on div "Adjust the project scope to reduce reliance on raw materials and maintain the b…" at bounding box center [254, 86] width 173 height 11
click at [168, 79] on input "a. Adjust the project scope to reduce reliance on raw materials and maintain th…" at bounding box center [168, 77] width 0 height 3
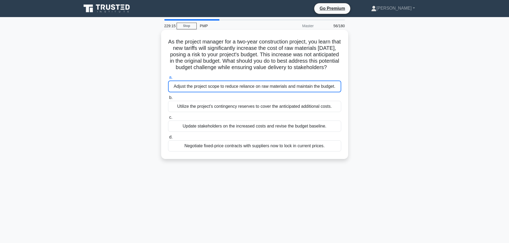
click at [251, 130] on div "Update stakeholders on the increased costs and revise the budget baseline." at bounding box center [254, 126] width 173 height 11
click at [168, 119] on input "c. Update stakeholders on the increased costs and revise the budget baseline." at bounding box center [168, 117] width 0 height 3
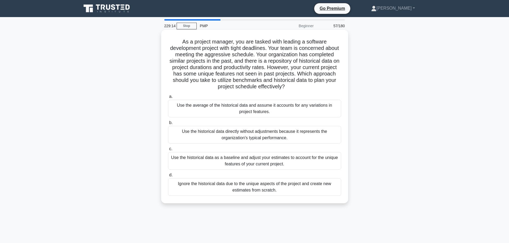
click at [247, 154] on label "c. Use the historical data as a baseline and adjust your estimates to account f…" at bounding box center [254, 158] width 173 height 24
click at [256, 112] on div "Use the average of the historical data and assume it accounts for any variation…" at bounding box center [254, 109] width 173 height 18
click at [168, 99] on input "a. Use the average of the historical data and assume it accounts for any variat…" at bounding box center [168, 96] width 0 height 3
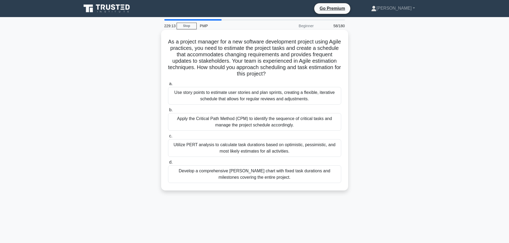
click at [254, 144] on div "Utilize PERT analysis to calculate task durations based on optimistic, pessimis…" at bounding box center [254, 149] width 173 height 18
click at [168, 138] on input "c. Utilize PERT analysis to calculate task durations based on optimistic, pessi…" at bounding box center [168, 136] width 0 height 3
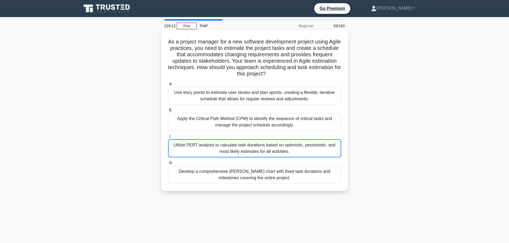
click at [255, 175] on div "Develop a comprehensive Gantt chart with fixed task durations and milestones co…" at bounding box center [254, 175] width 173 height 18
click at [168, 165] on input "d. Develop a comprehensive Gantt chart with fixed task durations and milestones…" at bounding box center [168, 162] width 0 height 3
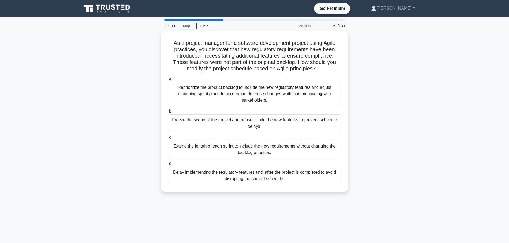
click at [251, 125] on div "Freeze the scope of the project and refuse to add the new features to prevent s…" at bounding box center [254, 124] width 173 height 18
click at [168, 113] on input "b. Freeze the scope of the project and refuse to add the new features to preven…" at bounding box center [168, 111] width 0 height 3
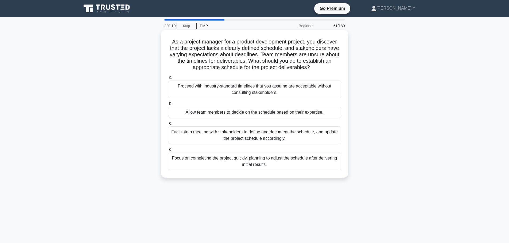
drag, startPoint x: 259, startPoint y: 153, endPoint x: 258, endPoint y: 156, distance: 2.9
click at [259, 154] on div "Focus on completing the project quickly, planning to adjust the schedule after …" at bounding box center [254, 162] width 173 height 18
click at [168, 152] on input "d. Focus on completing the project quickly, planning to adjust the schedule aft…" at bounding box center [168, 149] width 0 height 3
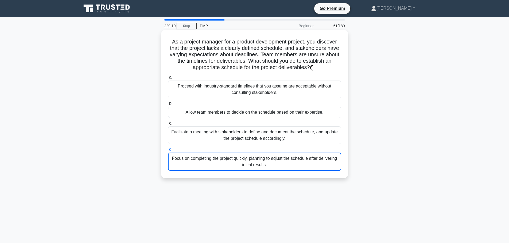
click at [256, 167] on div "Focus on completing the project quickly, planning to adjust the schedule after …" at bounding box center [254, 162] width 173 height 18
click at [168, 152] on input "d. Focus on completing the project quickly, planning to adjust the schedule aft…" at bounding box center [168, 149] width 0 height 3
click at [254, 137] on div "Facilitate a meeting with stakeholders to define and document the schedule, and…" at bounding box center [254, 136] width 173 height 18
click at [168, 125] on input "c. Facilitate a meeting with stakeholders to define and document the schedule, …" at bounding box center [168, 123] width 0 height 3
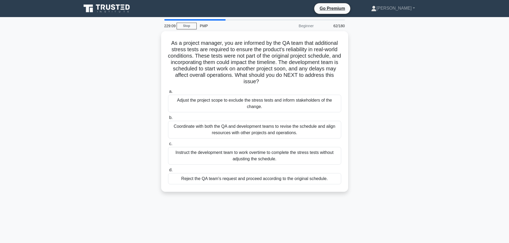
click at [254, 137] on div "Coordinate with both the QA and development teams to revise the schedule and al…" at bounding box center [254, 130] width 173 height 18
click at [168, 120] on input "b. Coordinate with both the QA and development teams to revise the schedule and…" at bounding box center [168, 117] width 0 height 3
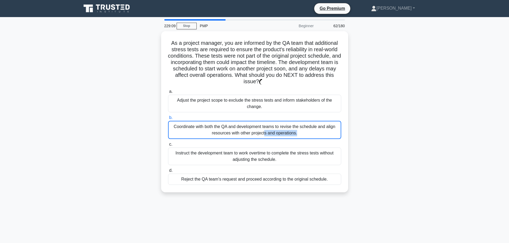
click at [254, 137] on div "Coordinate with both the QA and development teams to revise the schedule and al…" at bounding box center [254, 130] width 173 height 18
click at [168, 120] on input "b. Coordinate with both the QA and development teams to revise the schedule and…" at bounding box center [168, 117] width 0 height 3
click at [254, 137] on div "Coordinate with both the QA and development teams to revise the schedule and al…" at bounding box center [254, 130] width 173 height 18
click at [168, 120] on input "b. Coordinate with both the QA and development teams to revise the schedule and…" at bounding box center [168, 117] width 0 height 3
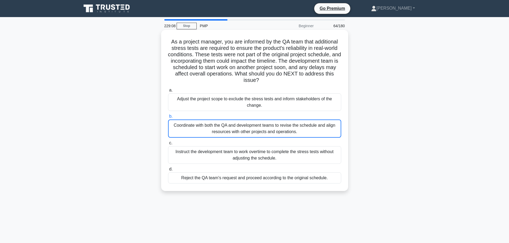
click at [253, 153] on div "Instruct the development team to work overtime to complete the stress tests wit…" at bounding box center [254, 155] width 173 height 18
click at [168, 145] on input "c. Instruct the development team to work overtime to complete the stress tests …" at bounding box center [168, 143] width 0 height 3
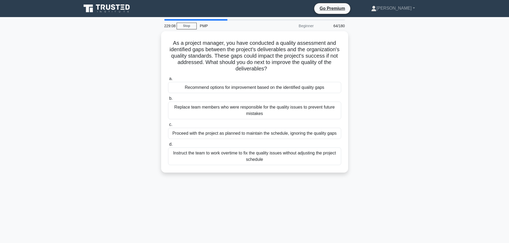
click at [244, 112] on div "Replace team members who were responsible for the quality issues to prevent fut…" at bounding box center [254, 111] width 173 height 18
click at [168, 100] on input "b. Replace team members who were responsible for the quality issues to prevent …" at bounding box center [168, 98] width 0 height 3
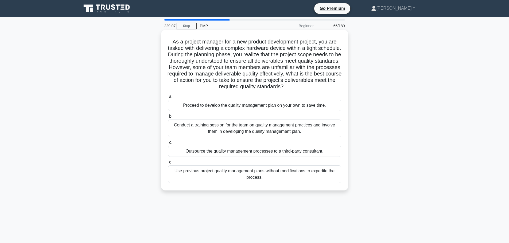
click at [253, 151] on div "Outsource the quality management processes to a third-party consultant." at bounding box center [254, 151] width 173 height 11
click at [168, 145] on input "c. Outsource the quality management processes to a third-party consultant." at bounding box center [168, 142] width 0 height 3
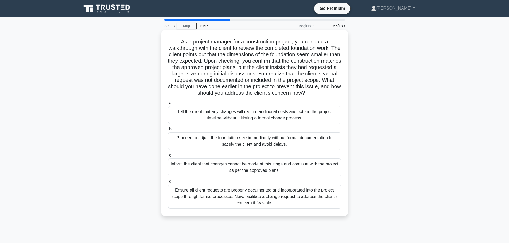
click at [251, 122] on div "Tell the client that any changes will require additional costs and extend the p…" at bounding box center [254, 115] width 173 height 18
click at [168, 105] on input "a. Tell the client that any changes will require additional costs and extend th…" at bounding box center [168, 103] width 0 height 3
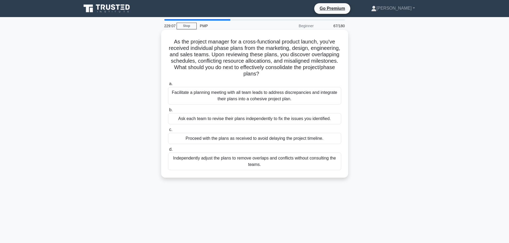
click at [256, 169] on div "Independently adjust the plans to remove overlaps and conflicts without consult…" at bounding box center [254, 162] width 173 height 18
click at [168, 152] on input "d. Independently adjust the plans to remove overlaps and conflicts without cons…" at bounding box center [168, 149] width 0 height 3
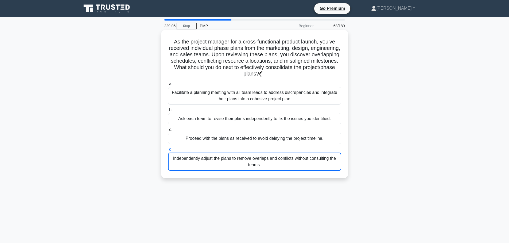
click at [249, 119] on div "Ask each team to revise their plans independently to fix the issues you identif…" at bounding box center [254, 118] width 173 height 11
click at [168, 112] on input "b. Ask each team to revise their plans independently to fix the issues you iden…" at bounding box center [168, 110] width 0 height 3
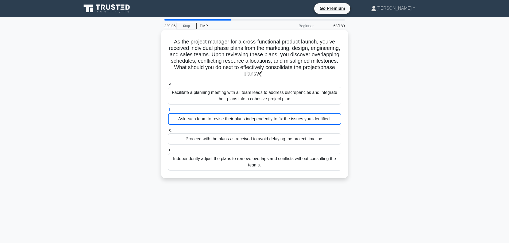
click at [265, 153] on label "d. Independently adjust the plans to remove overlaps and conflicts without cons…" at bounding box center [254, 159] width 173 height 24
click at [168, 152] on input "d. Independently adjust the plans to remove overlaps and conflicts without cons…" at bounding box center [168, 150] width 0 height 3
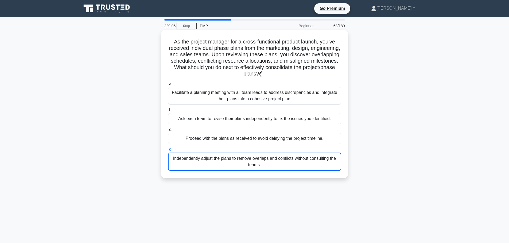
click at [249, 117] on div "Ask each team to revise their plans independently to fix the issues you identif…" at bounding box center [254, 118] width 173 height 11
click at [168, 112] on input "b. Ask each team to revise their plans independently to fix the issues you iden…" at bounding box center [168, 110] width 0 height 3
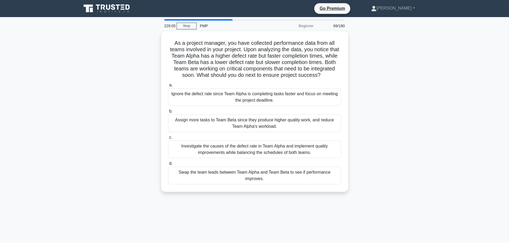
click at [258, 149] on div "Investigate the causes of the defect rate in Team Alpha and implement quality i…" at bounding box center [254, 150] width 173 height 18
click at [168, 140] on input "c. Investigate the causes of the defect rate in Team Alpha and implement qualit…" at bounding box center [168, 137] width 0 height 3
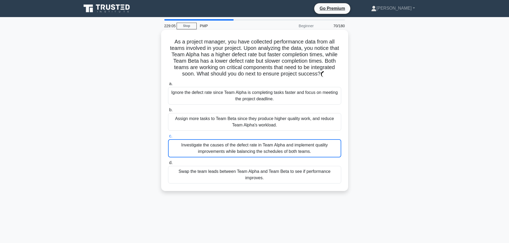
click at [248, 117] on label "b. Assign more tasks to Team Beta since they produce higher quality work, and r…" at bounding box center [254, 119] width 173 height 24
click at [168, 112] on input "b. Assign more tasks to Team Beta since they produce higher quality work, and r…" at bounding box center [168, 110] width 0 height 3
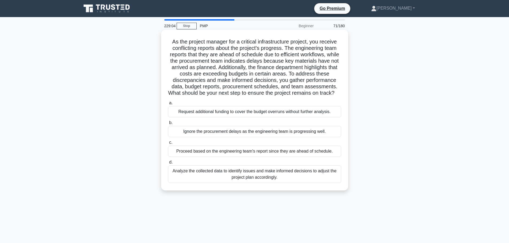
click at [261, 156] on div "Proceed based on the engineering team's report since they are ahead of schedule." at bounding box center [254, 151] width 173 height 11
click at [168, 145] on input "c. Proceed based on the engineering team's report since they are ahead of sched…" at bounding box center [168, 142] width 0 height 3
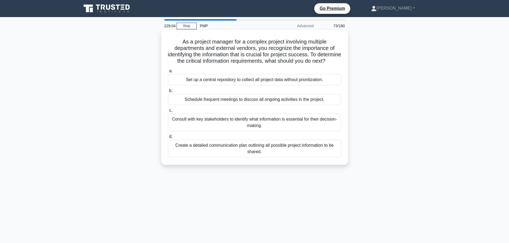
drag, startPoint x: 260, startPoint y: 165, endPoint x: 253, endPoint y: 154, distance: 13.3
click at [259, 159] on div "a. Set up a central repository to collect all project data without prioritizati…" at bounding box center [255, 113] width 180 height 92
click at [249, 121] on div "Consult with key stakeholders to identify what information is essential for the…" at bounding box center [254, 123] width 173 height 18
click at [168, 113] on input "c. Consult with key stakeholders to identify what information is essential for …" at bounding box center [168, 110] width 0 height 3
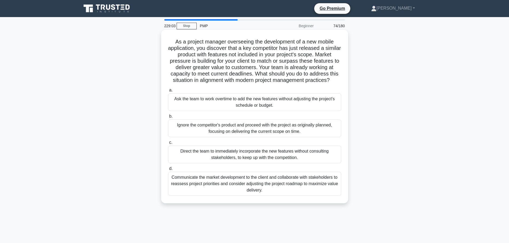
click at [252, 107] on div "Ask the team to work overtime to add the new features without adjusting the pro…" at bounding box center [254, 103] width 173 height 18
click at [168, 92] on input "a. Ask the team to work overtime to add the new features without adjusting the …" at bounding box center [168, 90] width 0 height 3
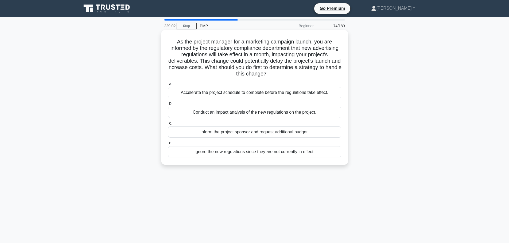
click at [253, 136] on div "Inform the project sponsor and request additional budget." at bounding box center [254, 132] width 173 height 11
click at [168, 125] on input "c. Inform the project sponsor and request additional budget." at bounding box center [168, 123] width 0 height 3
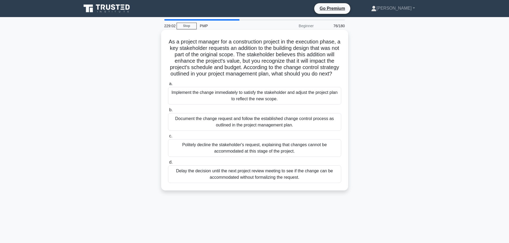
drag, startPoint x: 252, startPoint y: 110, endPoint x: 254, endPoint y: 106, distance: 5.4
click at [253, 105] on div "Implement the change immediately to satisfy the stakeholder and adjust the proj…" at bounding box center [254, 96] width 173 height 18
click at [255, 103] on div "Implement the change immediately to satisfy the stakeholder and adjust the proj…" at bounding box center [254, 96] width 173 height 18
click at [168, 86] on input "a. Implement the change immediately to satisfy the stakeholder and adjust the p…" at bounding box center [168, 83] width 0 height 3
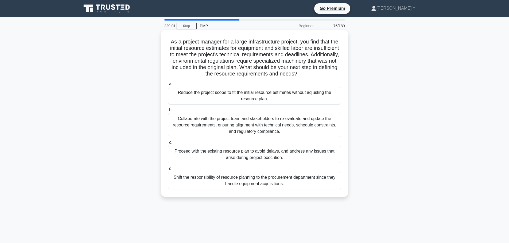
click at [261, 129] on div "Collaborate with the project team and stakeholders to re-evaluate and update th…" at bounding box center [254, 125] width 173 height 24
click at [168, 112] on input "b. Collaborate with the project team and stakeholders to re-evaluate and update…" at bounding box center [168, 110] width 0 height 3
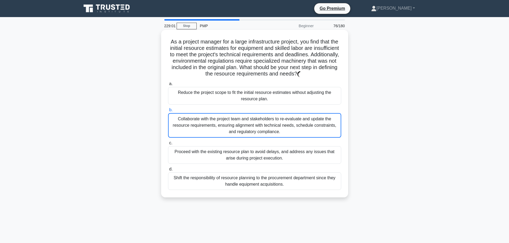
drag, startPoint x: 257, startPoint y: 135, endPoint x: 254, endPoint y: 127, distance: 8.5
click at [257, 133] on div "Collaborate with the project team and stakeholders to re-evaluate and update th…" at bounding box center [254, 125] width 173 height 25
click at [168, 112] on input "b. Collaborate with the project team and stakeholders to re-evaluate and update…" at bounding box center [168, 110] width 0 height 3
click at [250, 112] on label "b. Collaborate with the project team and stakeholders to re-evaluate and update…" at bounding box center [254, 122] width 173 height 31
click at [168, 112] on input "b. Collaborate with the project team and stakeholders to re-evaluate and update…" at bounding box center [168, 110] width 0 height 3
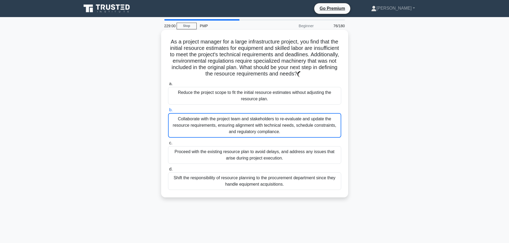
click at [256, 139] on div "a. Reduce the project scope to fit the initial resource estimates without adjus…" at bounding box center [255, 136] width 180 height 112
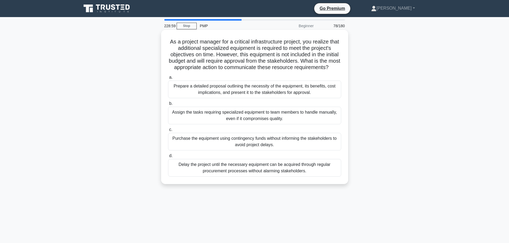
click at [258, 144] on div "Purchase the equipment using contingency funds without informing the stakeholde…" at bounding box center [254, 142] width 173 height 18
click at [168, 132] on input "c. Purchase the equipment using contingency funds without informing the stakeho…" at bounding box center [168, 129] width 0 height 3
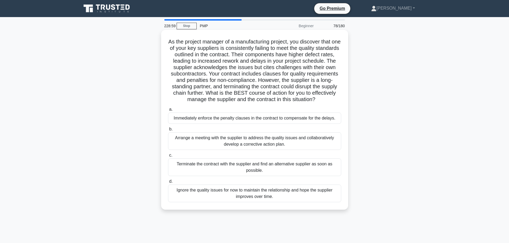
click at [258, 117] on label "a. Immediately enforce the penalty clauses in the contract to compensate for th…" at bounding box center [254, 115] width 173 height 18
click at [168, 111] on input "a. Immediately enforce the penalty clauses in the contract to compensate for th…" at bounding box center [168, 109] width 0 height 3
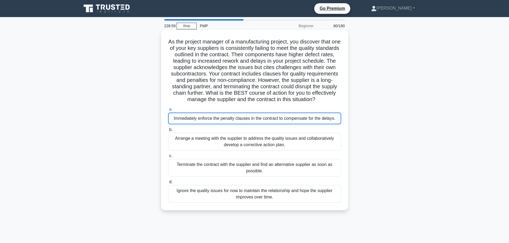
click at [256, 145] on div "Arrange a meeting with the supplier to address the quality issues and collabora…" at bounding box center [254, 142] width 173 height 18
click at [168, 132] on input "b. Arrange a meeting with the supplier to address the quality issues and collab…" at bounding box center [168, 129] width 0 height 3
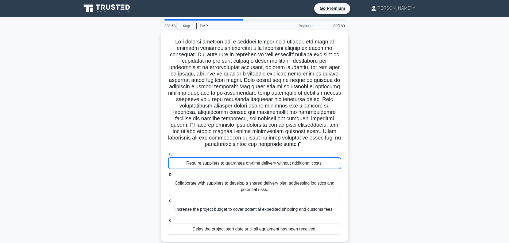
click at [255, 160] on div "Require suppliers to guarantee on-time delivery without additional costs." at bounding box center [254, 164] width 173 height 12
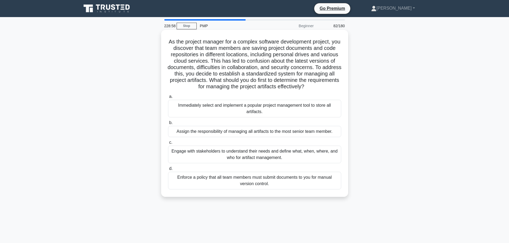
click at [250, 183] on div "Enforce a policy that all team members must submit documents to you for manual …" at bounding box center [254, 181] width 173 height 18
click at [168, 171] on input "d. Enforce a policy that all team members must submit documents to you for manu…" at bounding box center [168, 168] width 0 height 3
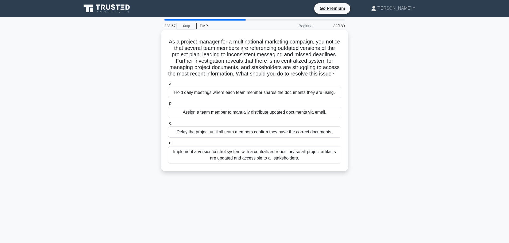
click at [252, 164] on div "Implement a version control system with a centralized repository so all project…" at bounding box center [254, 155] width 173 height 18
click at [168, 145] on input "d. Implement a version control system with a centralized repository so all proj…" at bounding box center [168, 143] width 0 height 3
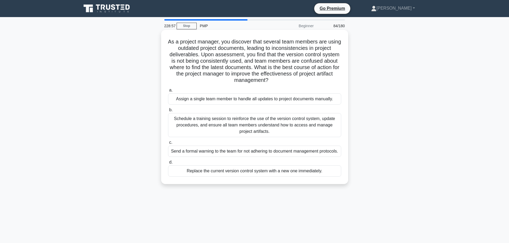
click at [251, 139] on div "a. Assign a single team member to handle all updates to project documents manua…" at bounding box center [255, 132] width 180 height 92
click at [254, 132] on div "Schedule a training session to reinforce the use of the version control system,…" at bounding box center [254, 125] width 173 height 24
click at [168, 112] on input "b. Schedule a training session to reinforce the use of the version control syst…" at bounding box center [168, 110] width 0 height 3
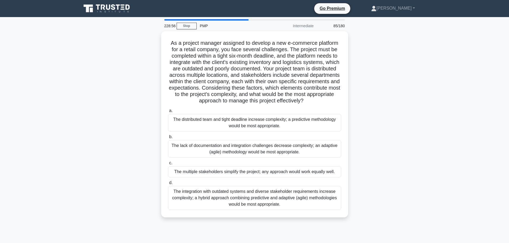
click at [254, 132] on div "The distributed team and tight deadline increase complexity; a predictive metho…" at bounding box center [254, 123] width 173 height 18
click at [168, 113] on input "a. The distributed team and tight deadline increase complexity; a predictive me…" at bounding box center [168, 110] width 0 height 3
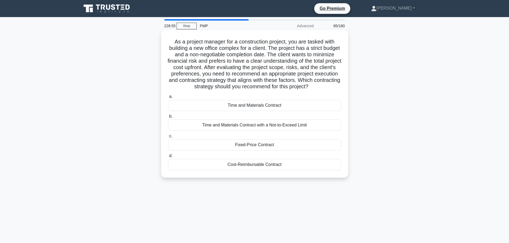
click at [256, 146] on div "Fixed-Price Contract" at bounding box center [254, 145] width 173 height 11
click at [168, 138] on input "c. Fixed-Price Contract" at bounding box center [168, 136] width 0 height 3
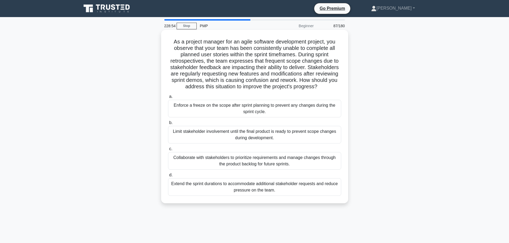
drag, startPoint x: 259, startPoint y: 146, endPoint x: 253, endPoint y: 151, distance: 7.2
click at [258, 147] on label "c. Collaborate with stakeholders to prioritize requirements and manage changes …" at bounding box center [254, 158] width 173 height 24
click at [168, 148] on input "c. Collaborate with stakeholders to prioritize requirements and manage changes …" at bounding box center [168, 149] width 0 height 3
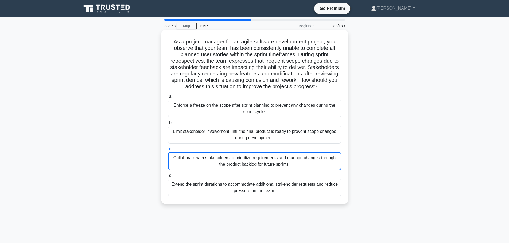
drag, startPoint x: 246, startPoint y: 169, endPoint x: 254, endPoint y: 187, distance: 20.1
click at [250, 181] on div "a. Enforce a freeze on the scope after sprint planning to prevent any changes d…" at bounding box center [255, 144] width 180 height 105
click at [255, 191] on div "Extend the sprint durations to accommodate additional stakeholder requests and …" at bounding box center [254, 188] width 173 height 18
click at [168, 178] on input "d. Extend the sprint durations to accommodate additional stakeholder requests a…" at bounding box center [168, 175] width 0 height 3
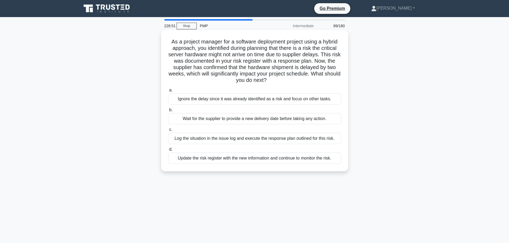
click at [270, 144] on div "Log the situation in the issue log and execute the response plan outlined for t…" at bounding box center [254, 138] width 173 height 11
click at [168, 132] on input "c. Log the situation in the issue log and execute the response plan outlined fo…" at bounding box center [168, 129] width 0 height 3
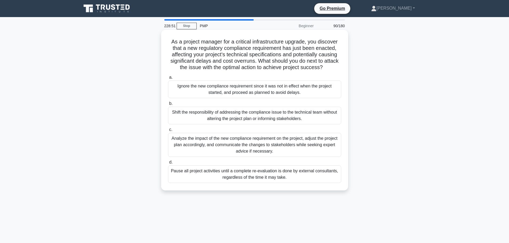
click at [270, 142] on div "Analyze the impact of the new compliance requirement on the project, adjust the…" at bounding box center [254, 145] width 173 height 24
click at [168, 132] on input "c. Analyze the impact of the new compliance requirement on the project, adjust …" at bounding box center [168, 129] width 0 height 3
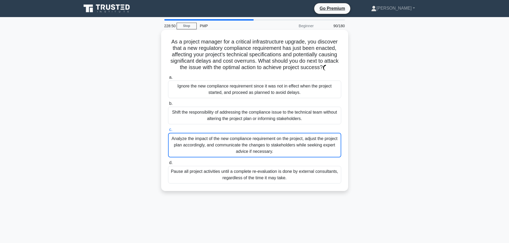
click at [274, 134] on div "Analyze the impact of the new compliance requirement on the project, adjust the…" at bounding box center [254, 145] width 173 height 25
click at [168, 132] on input "c. Analyze the impact of the new compliance requirement on the project, adjust …" at bounding box center [168, 129] width 0 height 3
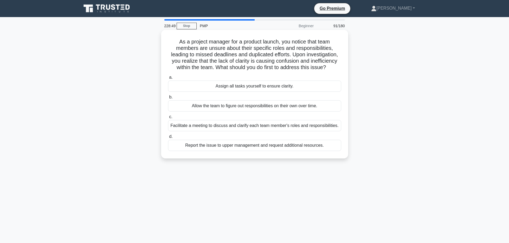
click at [273, 128] on div "Facilitate a meeting to discuss and clarify each team member's roles and respon…" at bounding box center [254, 125] width 173 height 11
click at [168, 119] on input "c. Facilitate a meeting to discuss and clarify each team member's roles and res…" at bounding box center [168, 116] width 0 height 3
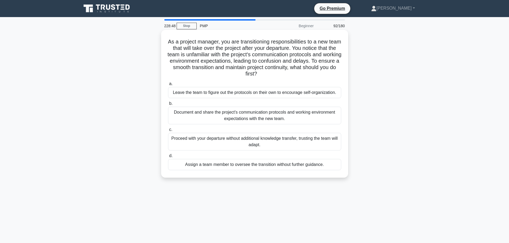
click at [270, 119] on div "Document and share the project's communication protocols and working environmen…" at bounding box center [254, 116] width 173 height 18
click at [168, 106] on input "b. Document and share the project's communication protocols and working environ…" at bounding box center [168, 103] width 0 height 3
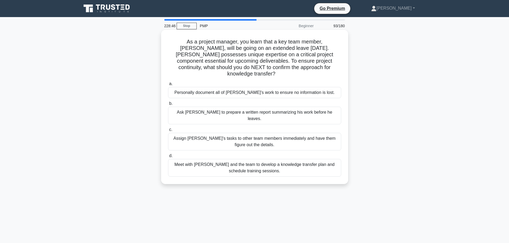
click at [265, 135] on div "Assign Tom's tasks to other team members immediately and have them figure out t…" at bounding box center [254, 142] width 173 height 18
click at [168, 132] on input "c. Assign Tom's tasks to other team members immediately and have them figure ou…" at bounding box center [168, 129] width 0 height 3
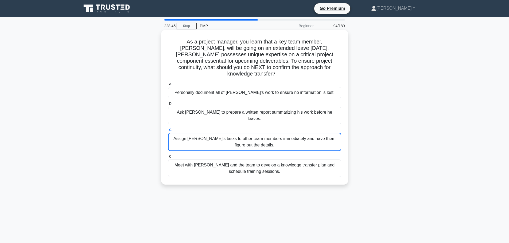
click at [255, 160] on div "Meet with Tom and the team to develop a knowledge transfer plan and schedule tr…" at bounding box center [254, 169] width 173 height 18
click at [168, 155] on input "d. Meet with Tom and the team to develop a knowledge transfer plan and schedule…" at bounding box center [168, 156] width 0 height 3
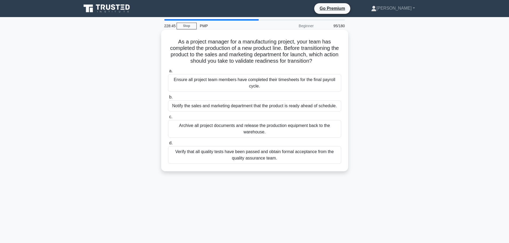
click at [264, 141] on label "d. Verify that all quality tests have been passed and obtain formal acceptance …" at bounding box center [254, 152] width 173 height 24
click at [168, 142] on input "d. Verify that all quality tests have been passed and obtain formal acceptance …" at bounding box center [168, 143] width 0 height 3
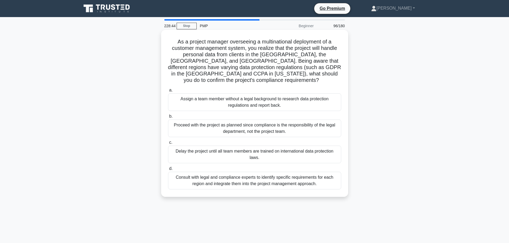
click at [276, 121] on div "Proceed with the project as planned since compliance is the responsibility of t…" at bounding box center [254, 129] width 173 height 18
click at [272, 140] on label "c. Delay the project until all team members are trained on international data p…" at bounding box center [254, 152] width 173 height 24
click at [168, 141] on input "c. Delay the project until all team members are trained on international data p…" at bounding box center [168, 142] width 0 height 3
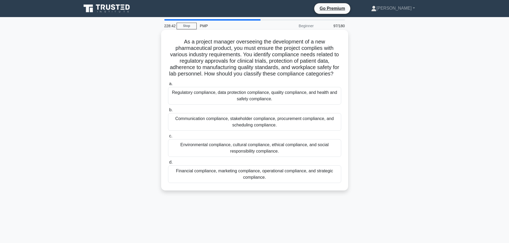
click at [268, 129] on div "Communication compliance, stakeholder compliance, procurement compliance, and s…" at bounding box center [254, 122] width 173 height 18
click at [168, 112] on input "b. Communication compliance, stakeholder compliance, procurement compliance, an…" at bounding box center [168, 110] width 0 height 3
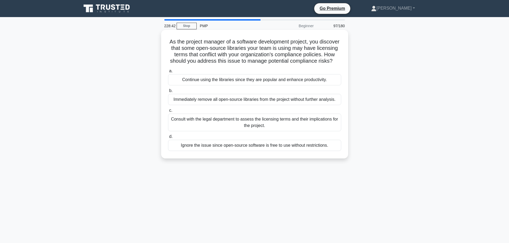
click at [266, 149] on div "Ignore the issue since open-source software is free to use without restrictions." at bounding box center [254, 145] width 173 height 11
click at [168, 139] on input "d. Ignore the issue since open-source software is free to use without restricti…" at bounding box center [168, 136] width 0 height 3
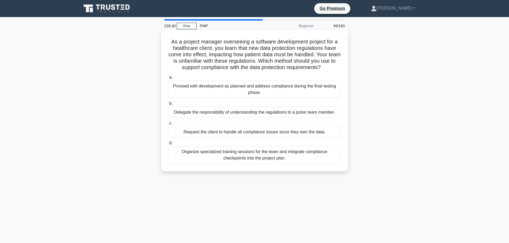
click at [243, 132] on div "Request the client to handle all compliance issues since they own the data." at bounding box center [254, 132] width 173 height 11
click at [168, 125] on input "c. Request the client to handle all compliance issues since they own the data." at bounding box center [168, 123] width 0 height 3
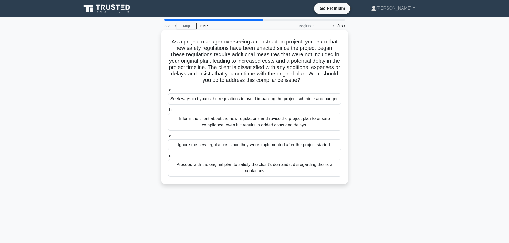
click at [261, 114] on div "Inform the client about the new regulations and revise the project plan to ensu…" at bounding box center [254, 122] width 173 height 18
click at [168, 112] on input "b. Inform the client about the new regulations and revise the project plan to e…" at bounding box center [168, 110] width 0 height 3
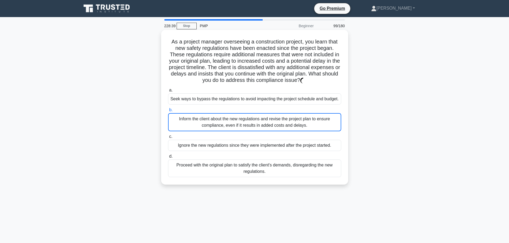
click at [260, 130] on div "Inform the client about the new regulations and revise the project plan to ensu…" at bounding box center [254, 122] width 173 height 18
click at [168, 112] on input "b. Inform the client about the new regulations and revise the project plan to e…" at bounding box center [168, 110] width 0 height 3
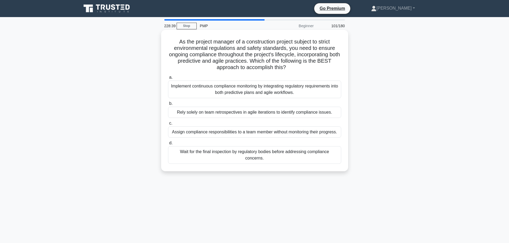
click at [255, 146] on label "d. Wait for the final inspection by regulatory bodies before addressing complia…" at bounding box center [254, 152] width 173 height 24
click at [168, 145] on input "d. Wait for the final inspection by regulatory bodies before addressing complia…" at bounding box center [168, 143] width 0 height 3
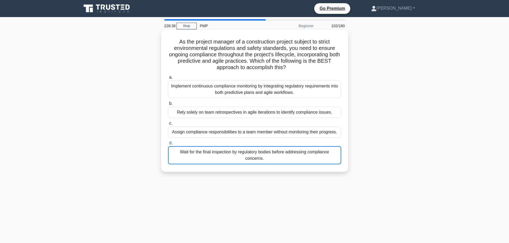
click at [259, 133] on div "Assign compliance responsibilities to a team member without monitoring their pr…" at bounding box center [254, 132] width 173 height 11
click at [168, 125] on input "c. Assign compliance responsibilities to a team member without monitoring their…" at bounding box center [168, 123] width 0 height 3
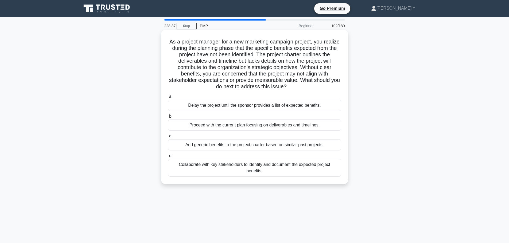
click at [264, 117] on label "b. Proceed with the current plan focusing on deliverables and timelines." at bounding box center [254, 122] width 173 height 18
click at [168, 117] on input "b. Proceed with the current plan focusing on deliverables and timelines." at bounding box center [168, 116] width 0 height 3
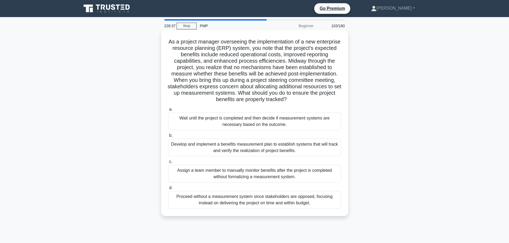
click at [266, 134] on label "b. Develop and implement a benefits measurement plan to establish systems that …" at bounding box center [254, 145] width 173 height 24
click at [168, 134] on input "b. Develop and implement a benefits measurement plan to establish systems that …" at bounding box center [168, 135] width 0 height 3
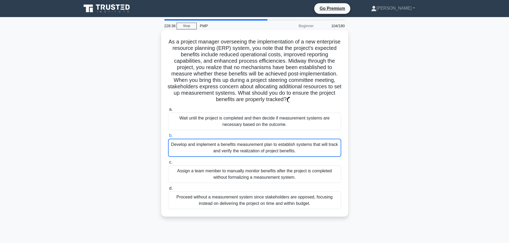
click at [262, 154] on div "Develop and implement a benefits measurement plan to establish systems that wil…" at bounding box center [254, 148] width 173 height 18
click at [168, 138] on input "b. Develop and implement a benefits measurement plan to establish systems that …" at bounding box center [168, 135] width 0 height 3
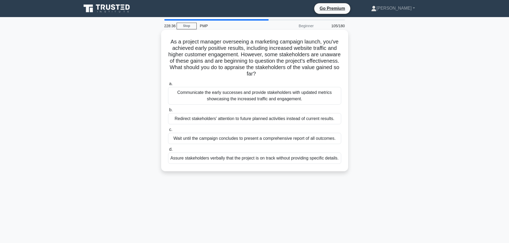
drag, startPoint x: 263, startPoint y: 169, endPoint x: 263, endPoint y: 165, distance: 3.5
click at [263, 169] on div "As a project manager overseeing a marketing campaign launch, you've achieved ea…" at bounding box center [254, 100] width 183 height 137
click at [264, 157] on div "Assure stakeholders verbally that the project is on track without providing spe…" at bounding box center [254, 158] width 173 height 11
click at [168, 152] on input "d. Assure stakeholders verbally that the project is on track without providing …" at bounding box center [168, 149] width 0 height 3
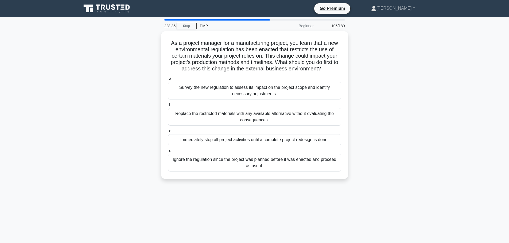
click at [269, 140] on div "Immediately stop all project activities until a complete project redesign is do…" at bounding box center [254, 139] width 173 height 11
click at [168, 133] on input "c. Immediately stop all project activities until a complete project redesign is…" at bounding box center [168, 131] width 0 height 3
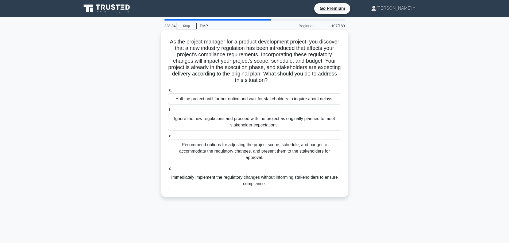
click at [280, 97] on div "Halt the project until further notice and wait for stakeholders to inquire abou…" at bounding box center [254, 99] width 173 height 11
click at [168, 92] on input "a. Halt the project until further notice and wait for stakeholders to inquire a…" at bounding box center [168, 90] width 0 height 3
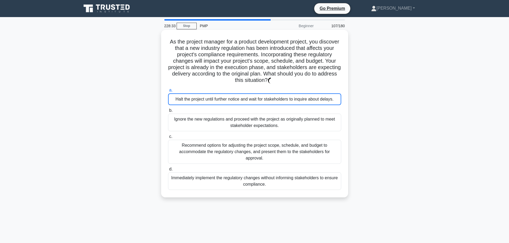
click at [270, 133] on div "a. Halt the project until further notice and wait for stakeholders to inquire a…" at bounding box center [255, 138] width 180 height 105
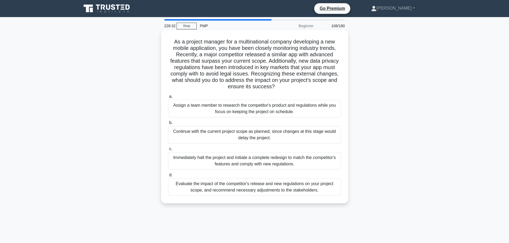
click at [269, 122] on label "b. Continue with the current project scope as planned, since changes at this st…" at bounding box center [254, 132] width 173 height 24
click at [168, 122] on input "b. Continue with the current project scope as planned, since changes at this st…" at bounding box center [168, 122] width 0 height 3
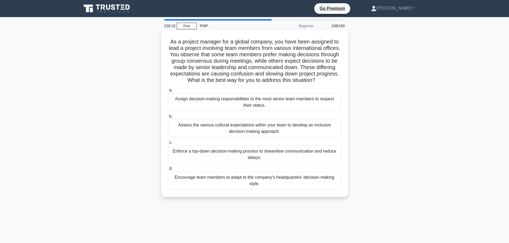
click at [263, 137] on div "Assess the various cultural expectations within your team to develop an inclusi…" at bounding box center [254, 129] width 173 height 18
click at [168, 118] on input "b. Assess the various cultural expectations within your team to develop an incl…" at bounding box center [168, 116] width 0 height 3
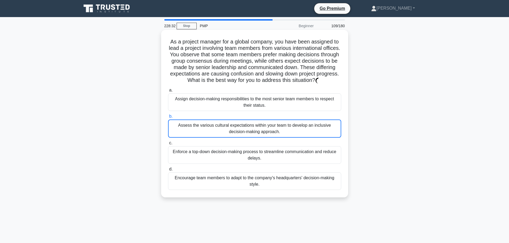
click at [263, 160] on div "Enforce a top-down decision-making process to streamline communication and redu…" at bounding box center [254, 155] width 173 height 18
click at [168, 145] on input "c. Enforce a top-down decision-making process to streamline communication and r…" at bounding box center [168, 143] width 0 height 3
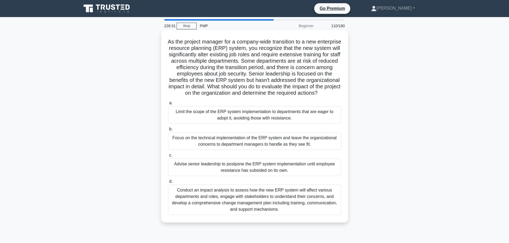
click at [264, 141] on div "Focus on the technical implementation of the ERP system and leave the organizat…" at bounding box center [254, 142] width 173 height 18
click at [168, 131] on input "b. Focus on the technical implementation of the ERP system and leave the organi…" at bounding box center [168, 129] width 0 height 3
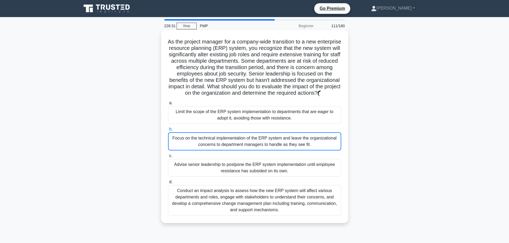
drag, startPoint x: 269, startPoint y: 122, endPoint x: 269, endPoint y: 130, distance: 7.5
click at [269, 122] on div "Limit the scope of the ERP system implementation to departments that are eager …" at bounding box center [254, 115] width 173 height 18
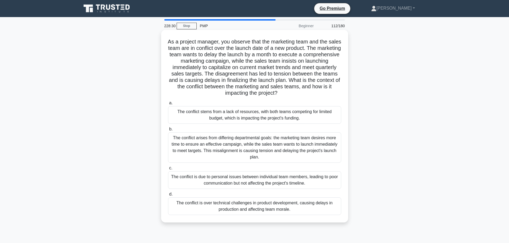
click at [265, 190] on div "a. The conflict stems from a lack of resources, with both teams competing for l…" at bounding box center [255, 158] width 180 height 118
click at [271, 148] on div "The conflict arises from differing departmental goals: the marketing team desir…" at bounding box center [254, 148] width 173 height 30
click at [168, 131] on input "b. The conflict arises from differing departmental goals: the marketing team de…" at bounding box center [168, 129] width 0 height 3
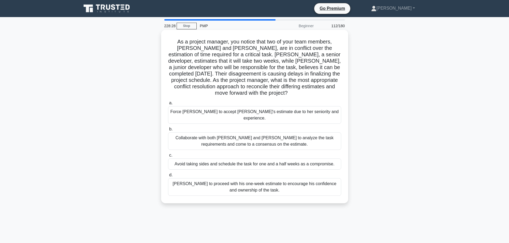
click at [269, 133] on div "Collaborate with both Emily and Raj to analyze the task requirements and come t…" at bounding box center [254, 142] width 173 height 18
click at [168, 128] on input "b. Collaborate with both Emily and Raj to analyze the task requirements and com…" at bounding box center [168, 129] width 0 height 3
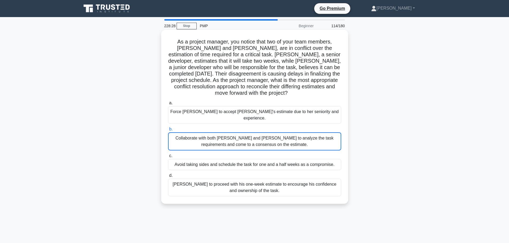
click at [268, 116] on div "Force Raj to accept Emily's estimate due to her seniority and experience." at bounding box center [254, 115] width 173 height 18
click at [168, 105] on input "a. Force Raj to accept Emily's estimate due to her seniority and experience." at bounding box center [168, 103] width 0 height 3
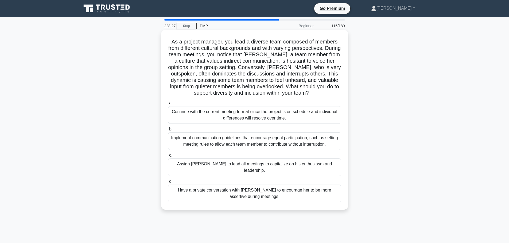
click at [266, 129] on label "b. Implement communication guidelines that encourage equal participation, such …" at bounding box center [254, 138] width 173 height 24
click at [168, 129] on input "b. Implement communication guidelines that encourage equal participation, such …" at bounding box center [168, 129] width 0 height 3
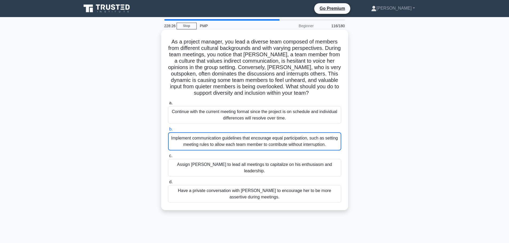
drag, startPoint x: 264, startPoint y: 149, endPoint x: 263, endPoint y: 162, distance: 12.8
click at [264, 150] on div "Implement communication guidelines that encourage equal participation, such as …" at bounding box center [254, 142] width 173 height 18
click at [168, 131] on input "b. Implement communication guidelines that encourage equal participation, such …" at bounding box center [168, 129] width 0 height 3
click at [263, 163] on div "Assign Jack to lead all meetings to capitalize on his enthusiasm and leadership." at bounding box center [254, 168] width 173 height 18
click at [168, 158] on input "c. Assign Jack to lead all meetings to capitalize on his enthusiasm and leaders…" at bounding box center [168, 155] width 0 height 3
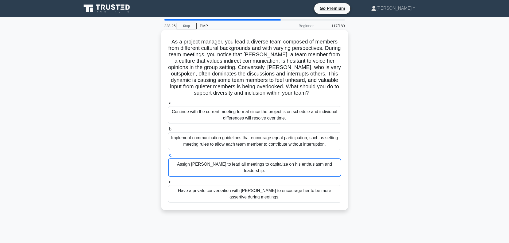
click at [266, 141] on div "Implement communication guidelines that encourage equal participation, such as …" at bounding box center [254, 142] width 173 height 18
click at [168, 131] on input "b. Implement communication guidelines that encourage equal participation, such …" at bounding box center [168, 129] width 0 height 3
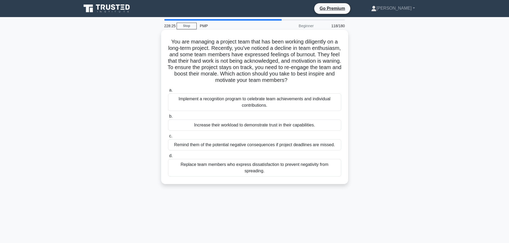
click at [265, 136] on label "c. Remind them of the potential negative consequences if project deadlines are …" at bounding box center [254, 142] width 173 height 18
click at [168, 136] on input "c. Remind them of the potential negative consequences if project deadlines are …" at bounding box center [168, 136] width 0 height 3
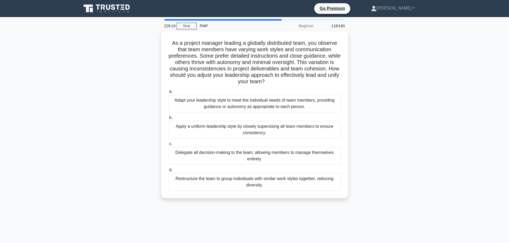
click at [266, 151] on div "Delegate all decision-making to the team, allowing members to manage themselves…" at bounding box center [254, 156] width 173 height 18
click at [168, 146] on input "c. Delegate all decision-making to the team, allowing members to manage themsel…" at bounding box center [168, 143] width 0 height 3
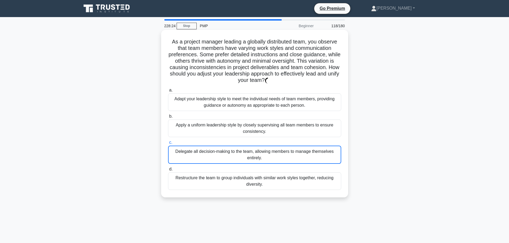
drag, startPoint x: 265, startPoint y: 158, endPoint x: 264, endPoint y: 136, distance: 22.5
click at [265, 154] on div "Delegate all decision-making to the team, allowing members to manage themselves…" at bounding box center [254, 155] width 173 height 18
click at [264, 135] on div "Apply a uniform leadership style by closely supervising all team members to ens…" at bounding box center [254, 129] width 173 height 18
click at [168, 118] on input "b. Apply a uniform leadership style by closely supervising all team members to …" at bounding box center [168, 116] width 0 height 3
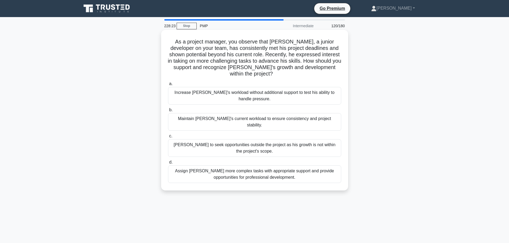
click at [272, 112] on label "b. Maintain Jamal's current workload to ensure consistency and project stabilit…" at bounding box center [254, 119] width 173 height 24
click at [168, 112] on input "b. Maintain Jamal's current workload to ensure consistency and project stabilit…" at bounding box center [168, 110] width 0 height 3
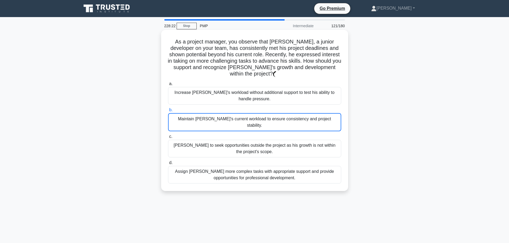
drag, startPoint x: 270, startPoint y: 144, endPoint x: 270, endPoint y: 149, distance: 5.6
click at [270, 149] on div "Advise Jamal to seek opportunities outside the project as his growth is not wit…" at bounding box center [254, 149] width 173 height 18
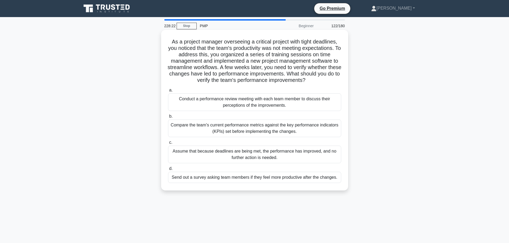
click at [270, 156] on div "Assume that because deadlines are being met, the performance has improved, and …" at bounding box center [254, 155] width 173 height 18
click at [168, 145] on input "c. Assume that because deadlines are being met, the performance has improved, a…" at bounding box center [168, 142] width 0 height 3
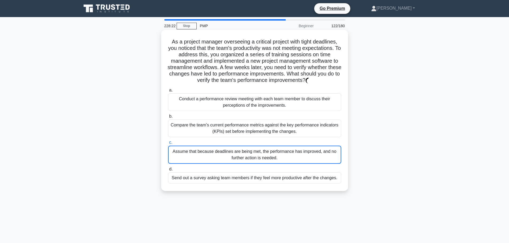
click at [268, 125] on div "Compare the team's current performance metrics against the key performance indi…" at bounding box center [254, 129] width 173 height 18
click at [168, 118] on input "b. Compare the team's current performance metrics against the key performance i…" at bounding box center [168, 116] width 0 height 3
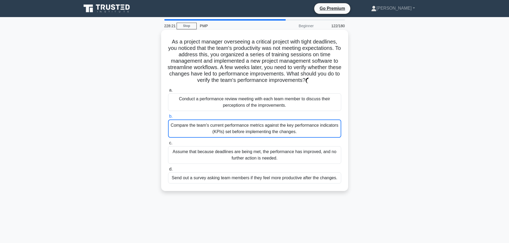
click at [273, 108] on div "Conduct a performance review meeting with each team member to discuss their per…" at bounding box center [254, 103] width 173 height 18
click at [276, 143] on label "c. Assume that because deadlines are being met, the performance has improved, a…" at bounding box center [254, 152] width 173 height 24
click at [168, 143] on input "c. Assume that because deadlines are being met, the performance has improved, a…" at bounding box center [168, 143] width 0 height 3
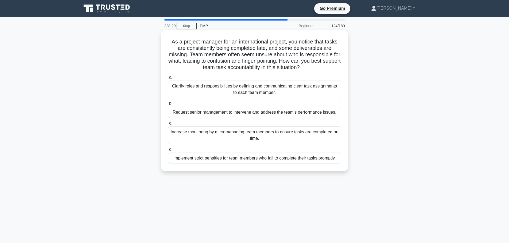
drag, startPoint x: 273, startPoint y: 162, endPoint x: 274, endPoint y: 156, distance: 6.2
click at [274, 160] on div "Implement strict penalties for team members who fail to complete their tasks pr…" at bounding box center [254, 158] width 173 height 11
click at [275, 131] on div "Increase monitoring by micromanaging team members to ensure tasks are completed…" at bounding box center [254, 136] width 173 height 18
click at [168, 125] on input "c. Increase monitoring by micromanaging team members to ensure tasks are comple…" at bounding box center [168, 123] width 0 height 3
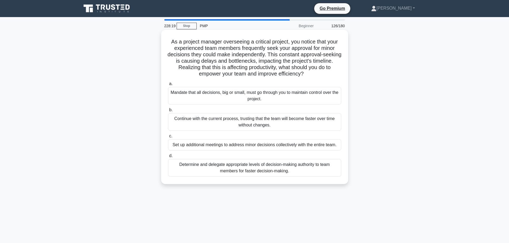
drag, startPoint x: 275, startPoint y: 116, endPoint x: 277, endPoint y: 109, distance: 6.7
click at [279, 129] on div "Continue with the current process, trusting that the team will become faster ov…" at bounding box center [254, 122] width 173 height 18
click at [168, 112] on input "b. Continue with the current process, trusting that the team will become faster…" at bounding box center [168, 110] width 0 height 3
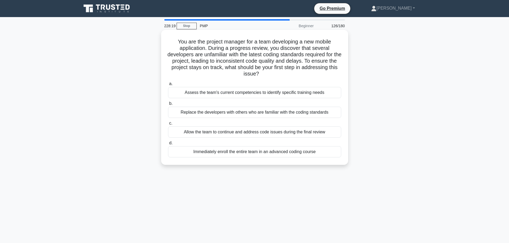
click at [274, 157] on div "Immediately enroll the entire team in an advanced coding course" at bounding box center [254, 151] width 173 height 11
click at [168, 145] on input "d. Immediately enroll the entire team in an advanced coding course" at bounding box center [168, 143] width 0 height 3
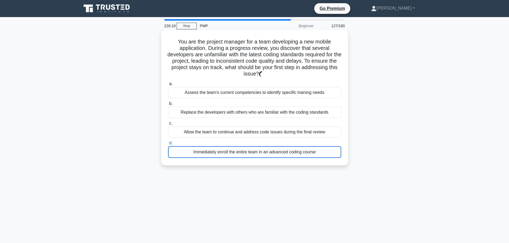
click at [279, 134] on div "Allow the team to continue and address code issues during the final review" at bounding box center [254, 132] width 173 height 11
click at [168, 125] on input "c. Allow the team to continue and address code issues during the final review" at bounding box center [168, 123] width 0 height 3
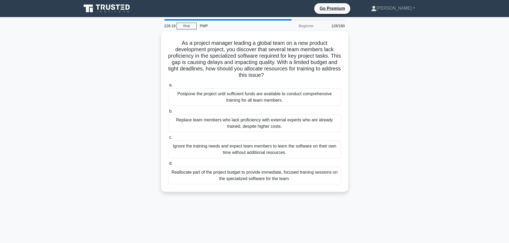
click at [278, 118] on div "Replace team members who lack proficiency with external experts who are already…" at bounding box center [254, 124] width 173 height 18
click at [168, 113] on input "b. Replace team members who lack proficiency with external experts who are alre…" at bounding box center [168, 111] width 0 height 3
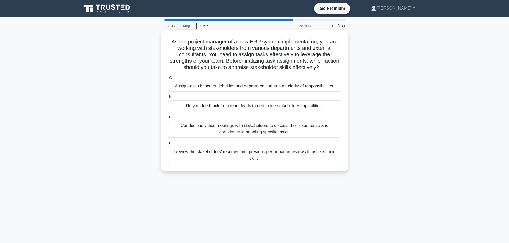
click at [267, 114] on div "a. Assign tasks based on job titles and departments to ensure clarity of respon…" at bounding box center [255, 119] width 180 height 92
click at [265, 124] on div "Conduct individual meetings with stakeholders to discuss their experience and c…" at bounding box center [254, 129] width 173 height 18
click at [168, 119] on input "c. Conduct individual meetings with stakeholders to discuss their experience an…" at bounding box center [168, 116] width 0 height 3
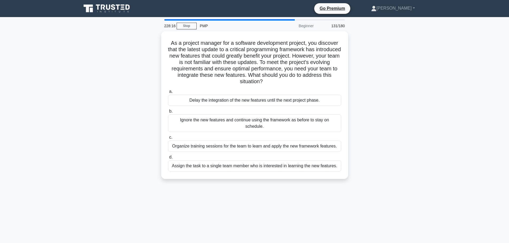
click at [271, 107] on div "a. Delay the integration of the new features until the next project phase. b. I…" at bounding box center [255, 130] width 180 height 86
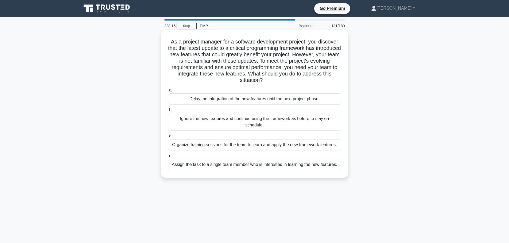
click at [264, 133] on label "c. Organize training sessions for the team to learn and apply the new framework…" at bounding box center [254, 142] width 173 height 18
click at [168, 135] on input "c. Organize training sessions for the team to learn and apply the new framework…" at bounding box center [168, 136] width 0 height 3
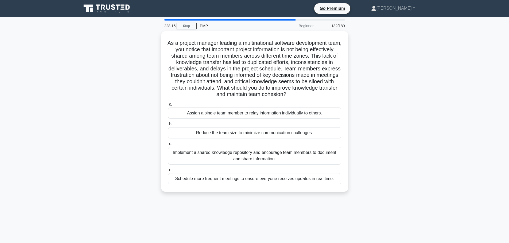
click at [266, 146] on label "c. Implement a shared knowledge repository and encourage team members to docume…" at bounding box center [254, 153] width 173 height 24
click at [168, 146] on input "c. Implement a shared knowledge repository and encourage team members to docume…" at bounding box center [168, 143] width 0 height 3
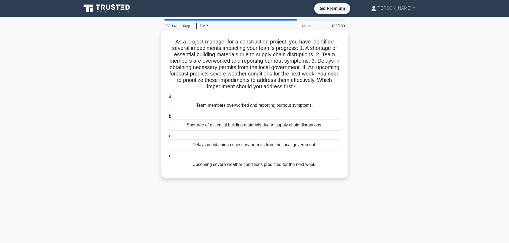
click at [263, 127] on div "Shortage of essential building materials due to supply chain disruptions." at bounding box center [254, 125] width 173 height 11
click at [168, 118] on input "b. Shortage of essential building materials due to supply chain disruptions." at bounding box center [168, 116] width 0 height 3
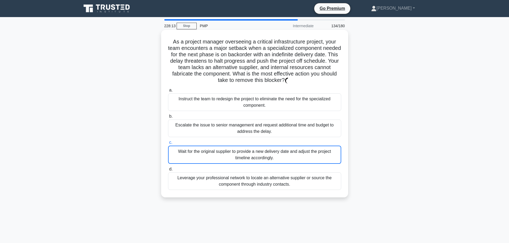
click at [270, 131] on div "Escalate the issue to senior management and request additional time and budget …" at bounding box center [254, 129] width 173 height 18
click at [168, 118] on input "b. Escalate the issue to senior management and request additional time and budg…" at bounding box center [168, 116] width 0 height 3
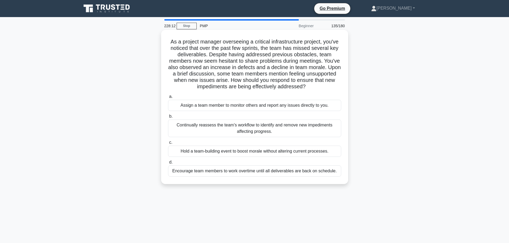
drag, startPoint x: 277, startPoint y: 107, endPoint x: 275, endPoint y: 116, distance: 9.0
click at [277, 109] on div "Assign a team member to monitor others and report any issues directly to you." at bounding box center [254, 105] width 173 height 11
click at [168, 99] on input "a. Assign a team member to monitor others and report any issues directly to you." at bounding box center [168, 96] width 0 height 3
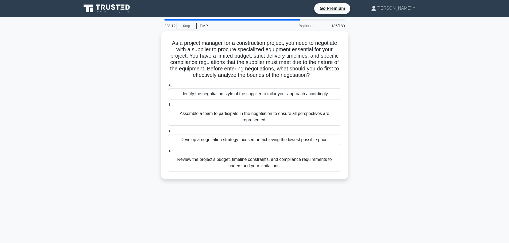
click at [269, 125] on div "a. Identify the negotiation style of the supplier to tailor your approach accor…" at bounding box center [255, 127] width 180 height 92
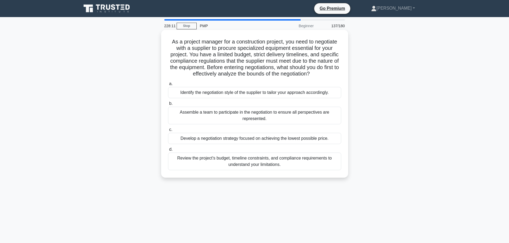
click at [273, 150] on label "d. Review the project's budget, timeline constraints, and compliance requiremen…" at bounding box center [254, 158] width 173 height 24
click at [168, 150] on input "d. Review the project's budget, timeline constraints, and compliance requiremen…" at bounding box center [168, 149] width 0 height 3
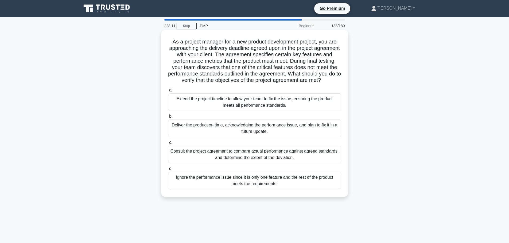
click at [274, 137] on div "Deliver the product on time, acknowledging the performance issue, and plan to f…" at bounding box center [254, 129] width 173 height 18
click at [168, 118] on input "b. Deliver the product on time, acknowledging the performance issue, and plan t…" at bounding box center [168, 116] width 0 height 3
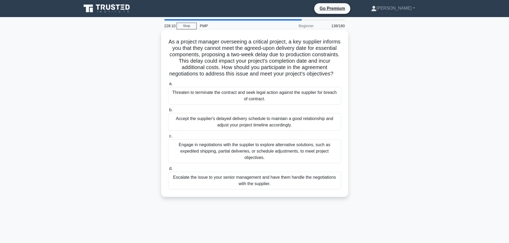
click at [282, 114] on label "b. Accept the supplier's delayed delivery schedule to maintain a good relations…" at bounding box center [254, 119] width 173 height 24
click at [168, 112] on input "b. Accept the supplier's delayed delivery schedule to maintain a good relations…" at bounding box center [168, 110] width 0 height 3
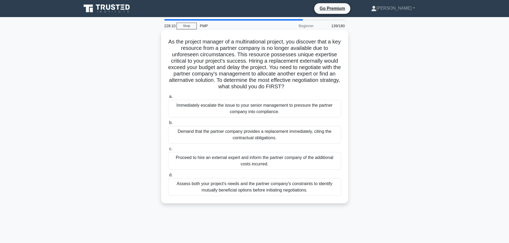
drag, startPoint x: 281, startPoint y: 126, endPoint x: 279, endPoint y: 129, distance: 3.6
click at [281, 128] on label "b. Demand that the partner company provides a replacement immediately, citing t…" at bounding box center [254, 132] width 173 height 24
click at [266, 166] on div "Proceed to hire an external expert and inform the partner company of the additi…" at bounding box center [254, 161] width 173 height 18
click at [168, 151] on input "c. Proceed to hire an external expert and inform the partner company of the add…" at bounding box center [168, 149] width 0 height 3
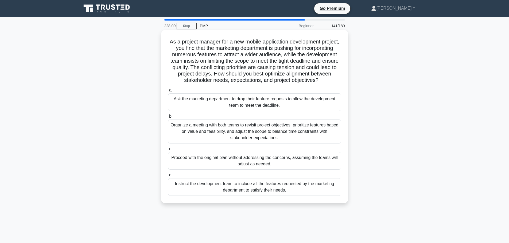
click at [264, 135] on div "Organize a meeting with both teams to revisit project objectives, prioritize fe…" at bounding box center [254, 132] width 173 height 24
click at [168, 118] on input "b. Organize a meeting with both teams to revisit project objectives, prioritize…" at bounding box center [168, 116] width 0 height 3
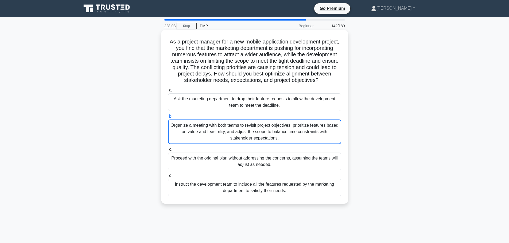
click at [253, 118] on div "a. Ask the marketing department to drop their feature requests to allow the dev…" at bounding box center [255, 142] width 180 height 112
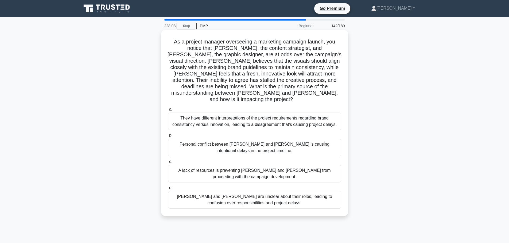
click at [210, 133] on label "b. Personal conflict between Olivia and Liam is causing intentional delays in t…" at bounding box center [254, 145] width 173 height 24
click at [168, 134] on input "b. Personal conflict between Olivia and Liam is causing intentional delays in t…" at bounding box center [168, 135] width 0 height 3
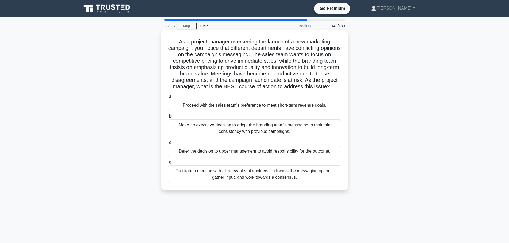
click at [228, 148] on label "c. Defer the decision to upper management to avoid responsibility for the outco…" at bounding box center [254, 149] width 173 height 18
click at [168, 145] on input "c. Defer the decision to upper management to avoid responsibility for the outco…" at bounding box center [168, 142] width 0 height 3
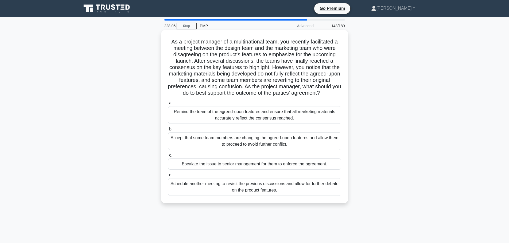
drag, startPoint x: 231, startPoint y: 161, endPoint x: 193, endPoint y: 144, distance: 41.5
click at [230, 161] on label "c. Escalate the issue to senior management for them to enforce the agreement." at bounding box center [254, 161] width 173 height 18
click at [168, 157] on input "c. Escalate the issue to senior management for them to enforce the agreement." at bounding box center [168, 155] width 0 height 3
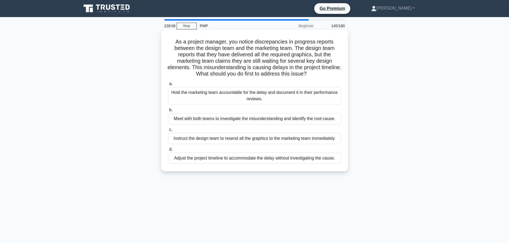
click at [171, 136] on div "Instruct the design team to resend all the graphics to the marketing team immed…" at bounding box center [254, 138] width 173 height 11
click at [168, 132] on input "c. Instruct the design team to resend all the graphics to the marketing team im…" at bounding box center [168, 129] width 0 height 3
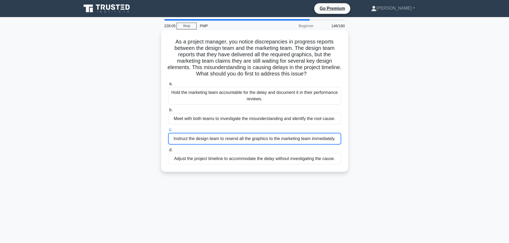
click at [172, 129] on label "c. Instruct the design team to resend all the graphics to the marketing team im…" at bounding box center [254, 136] width 173 height 18
click at [168, 129] on input "c. Instruct the design team to resend all the graphics to the marketing team im…" at bounding box center [168, 129] width 0 height 3
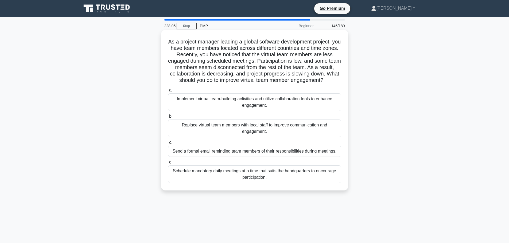
drag, startPoint x: 172, startPoint y: 110, endPoint x: 175, endPoint y: 113, distance: 5.3
click at [172, 109] on div "Implement virtual team-building activities and utilize collaboration tools to e…" at bounding box center [254, 103] width 173 height 18
click at [168, 92] on input "a. Implement virtual team-building activities and utilize collaboration tools t…" at bounding box center [168, 90] width 0 height 3
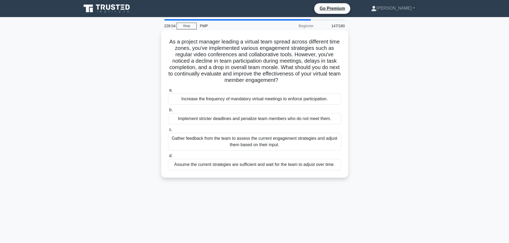
click at [185, 145] on div "Gather feedback from the team to assess the current engagement strategies and a…" at bounding box center [254, 142] width 173 height 18
click at [168, 132] on input "c. Gather feedback from the team to assess the current engagement strategies an…" at bounding box center [168, 129] width 0 height 3
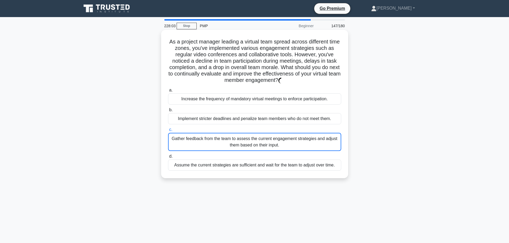
click at [188, 122] on div "Implement stricter deadlines and penalize team members who do not meet them." at bounding box center [254, 118] width 173 height 11
click at [168, 112] on input "b. Implement stricter deadlines and penalize team members who do not meet them." at bounding box center [168, 110] width 0 height 3
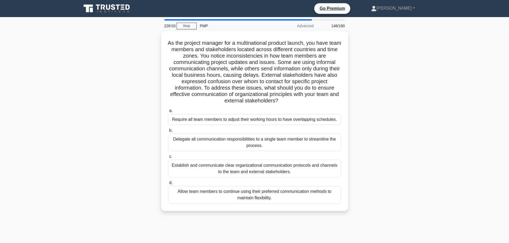
drag, startPoint x: 188, startPoint y: 122, endPoint x: 199, endPoint y: 132, distance: 14.7
click at [195, 117] on div "228:03 Stop PMP Advanced 148/180 As the project manager for a multinational pro…" at bounding box center [254, 152] width 353 height 267
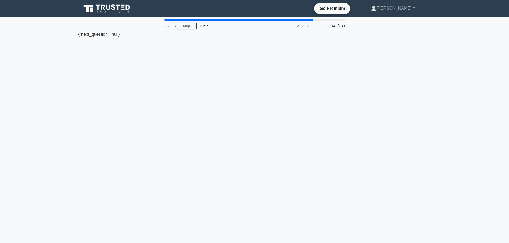
click at [200, 142] on div "228:03 Stop PMP Advanced 149/180 {"next_question": null}" at bounding box center [254, 152] width 353 height 267
click at [219, 117] on div "228:00 Stop PMP Advanced 149/180 {"next_question": null}" at bounding box center [254, 152] width 353 height 267
click at [98, 36] on div "{"next_question": null}" at bounding box center [254, 34] width 353 height 6
drag, startPoint x: 115, startPoint y: 36, endPoint x: 160, endPoint y: 75, distance: 59.5
click at [115, 36] on div "{"next_question": null}" at bounding box center [254, 34] width 353 height 6
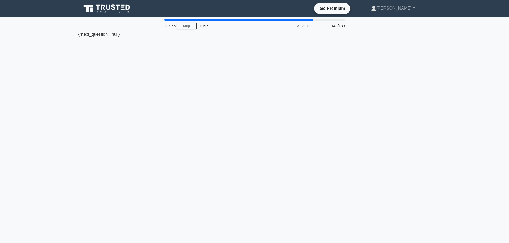
drag, startPoint x: 192, startPoint y: 97, endPoint x: 215, endPoint y: 111, distance: 27.1
click at [196, 102] on div "227:55 Stop PMP Advanced 149/180 {"next_question": null}" at bounding box center [254, 152] width 353 height 267
drag, startPoint x: 234, startPoint y: 131, endPoint x: 235, endPoint y: 138, distance: 6.9
click at [235, 137] on div "227:54 Stop PMP Advanced 149/180 {"next_question": null}" at bounding box center [254, 152] width 353 height 267
click at [237, 154] on div "227:54 Stop PMP Advanced 149/180 {"next_question": null}" at bounding box center [254, 152] width 353 height 267
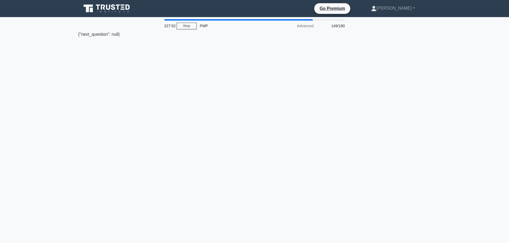
click at [334, 25] on div "149/180" at bounding box center [332, 26] width 31 height 11
click at [297, 27] on div "Advanced" at bounding box center [293, 26] width 47 height 11
drag, startPoint x: 96, startPoint y: 37, endPoint x: 78, endPoint y: 37, distance: 17.9
click at [80, 37] on div "{"next_question": null}" at bounding box center [254, 34] width 353 height 6
click at [213, 68] on div "227:48 Stop PMP Advanced 149/180 {"next_question": null}" at bounding box center [254, 152] width 353 height 267
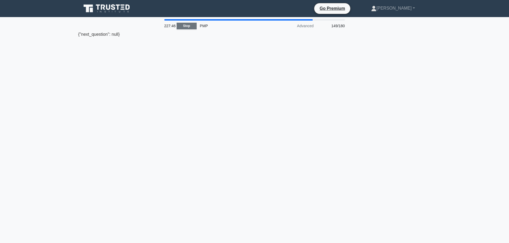
click at [190, 26] on link "Stop" at bounding box center [187, 26] width 20 height 7
click at [187, 26] on link "Stop" at bounding box center [187, 26] width 20 height 7
click at [189, 26] on link "Stop" at bounding box center [187, 26] width 20 height 7
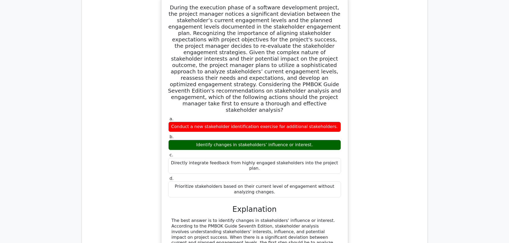
scroll to position [454, 0]
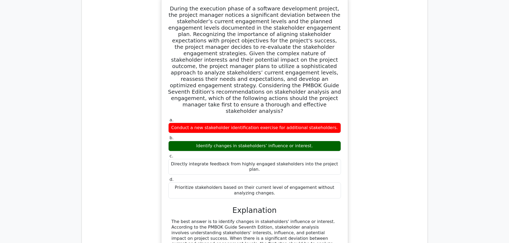
click at [213, 159] on div "Directly integrate feedback from highly engaged stakeholders into the project p…" at bounding box center [254, 167] width 173 height 16
click at [222, 141] on div "Identify changes in stakeholders’ influence or interest." at bounding box center [254, 146] width 173 height 10
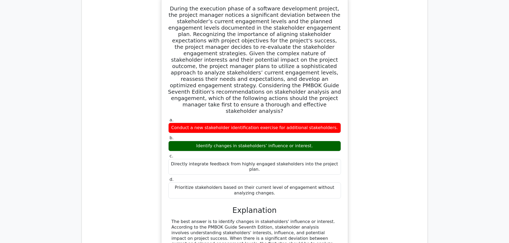
click at [222, 141] on div "Identify changes in stakeholders’ influence or interest." at bounding box center [254, 146] width 173 height 10
click at [230, 183] on div "Prioritize stakeholders based on their current level of engagement without anal…" at bounding box center [254, 191] width 173 height 16
click at [229, 183] on div "Prioritize stakeholders based on their current level of engagement without anal…" at bounding box center [254, 191] width 173 height 16
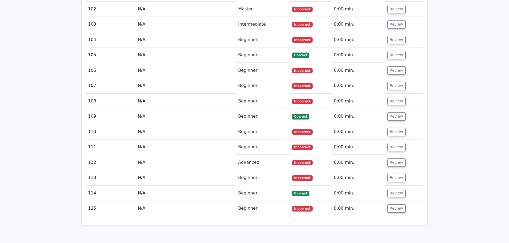
scroll to position [2561, 0]
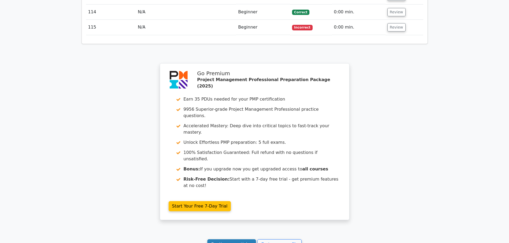
click at [237, 240] on link "Continue practicing" at bounding box center [231, 245] width 49 height 10
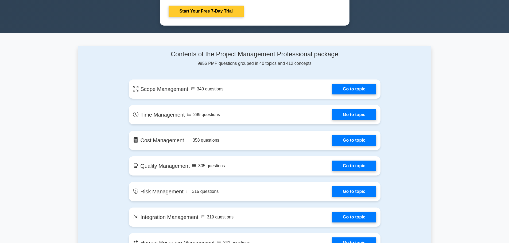
scroll to position [321, 0]
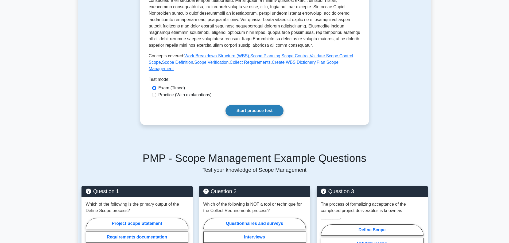
scroll to position [187, 0]
click at [253, 106] on link "Start practice test" at bounding box center [255, 111] width 58 height 11
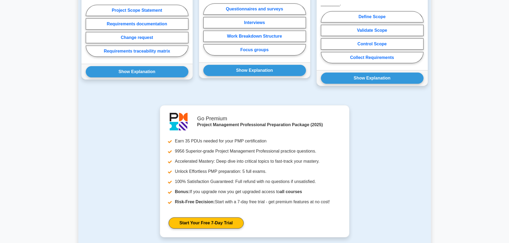
scroll to position [523, 0]
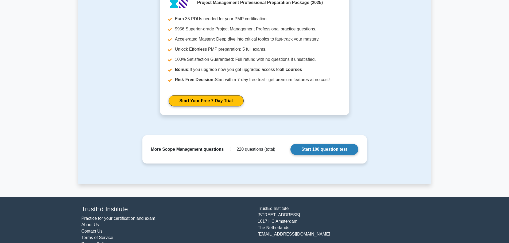
click at [290, 144] on link "Start 100 question test" at bounding box center [324, 149] width 68 height 11
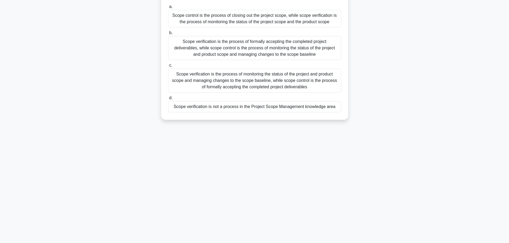
click at [213, 110] on div "Scope verification is not a process in the Project Scope Management knowledge a…" at bounding box center [254, 106] width 173 height 11
click at [168, 100] on input "d. Scope verification is not a process in the Project Scope Management knowledg…" at bounding box center [168, 97] width 0 height 3
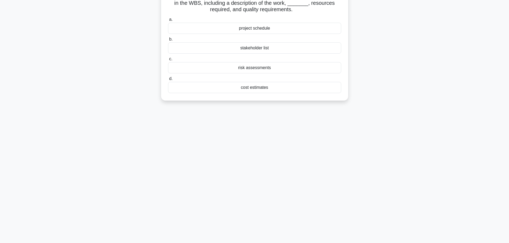
scroll to position [44, 0]
click at [213, 94] on div "a. project schedule b. stakeholder list c. d." at bounding box center [255, 55] width 180 height 79
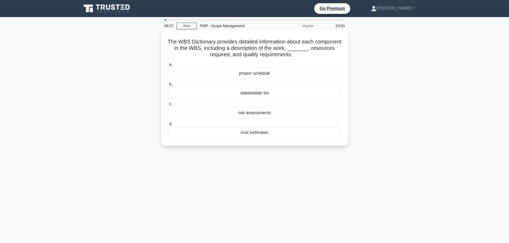
click at [213, 94] on div "stakeholder list" at bounding box center [254, 93] width 173 height 11
click at [168, 86] on input "b. stakeholder list" at bounding box center [168, 84] width 0 height 3
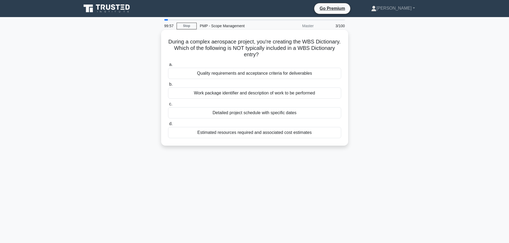
click at [214, 94] on div "Work package identifier and description of work to be performed" at bounding box center [254, 93] width 173 height 11
click at [168, 86] on input "b. Work package identifier and description of work to be performed" at bounding box center [168, 84] width 0 height 3
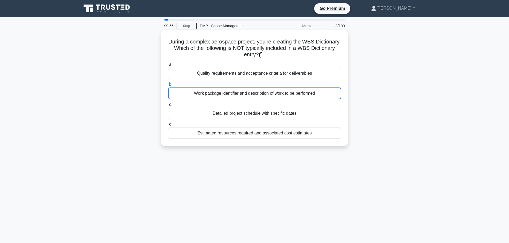
click at [214, 94] on div "Work package identifier and description of work to be performed" at bounding box center [254, 94] width 173 height 12
click at [168, 86] on input "b. Work package identifier and description of work to be performed" at bounding box center [168, 84] width 0 height 3
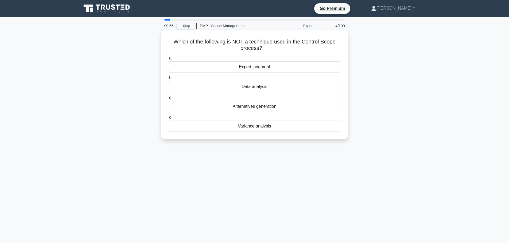
click at [215, 105] on div "Alternatives generation" at bounding box center [254, 106] width 173 height 11
click at [168, 100] on input "c. Alternatives generation" at bounding box center [168, 97] width 0 height 3
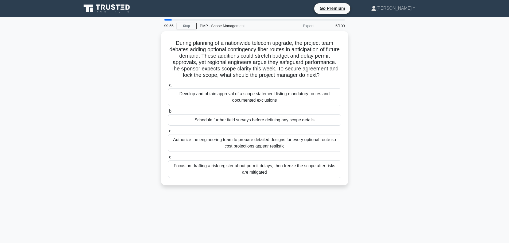
click at [219, 90] on div "Develop and obtain approval of a scope statement listing mandatory routes and d…" at bounding box center [254, 97] width 173 height 18
click at [168, 87] on input "a. Develop and obtain approval of a scope statement listing mandatory routes an…" at bounding box center [168, 85] width 0 height 3
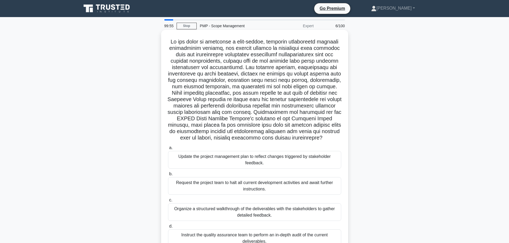
click at [214, 128] on h5 ".spinner_0XTQ{transform-origin:center;animation:spinner_y6GP .75s linear infini…" at bounding box center [255, 89] width 174 height 103
click at [216, 179] on label "b. Request the project team to halt all current development activities and awai…" at bounding box center [254, 183] width 173 height 24
click at [216, 210] on div "Organize a structured walkthrough of the deliverables with the stakeholders to …" at bounding box center [254, 213] width 173 height 18
click at [168, 202] on input "c. Organize a structured walkthrough of the deliverables with the stakeholders …" at bounding box center [168, 200] width 0 height 3
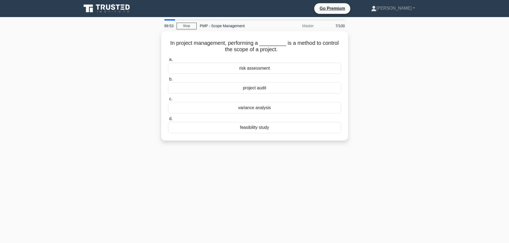
scroll to position [45, 0]
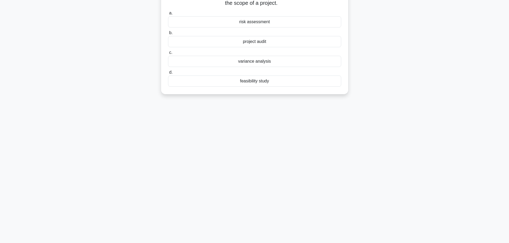
click at [241, 85] on div "feasibility study" at bounding box center [254, 81] width 173 height 11
click at [168, 74] on input "d. feasibility study" at bounding box center [168, 72] width 0 height 3
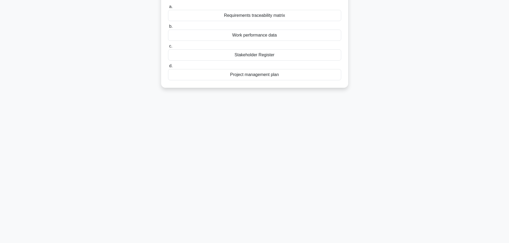
scroll to position [0, 0]
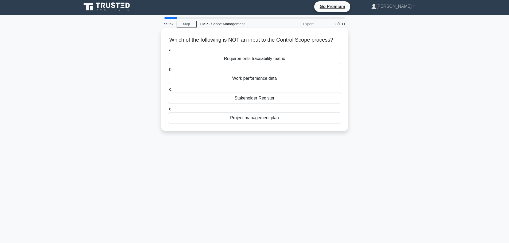
click at [240, 69] on div "a. Requirements traceability matrix b. Work performance data c. d." at bounding box center [255, 85] width 180 height 79
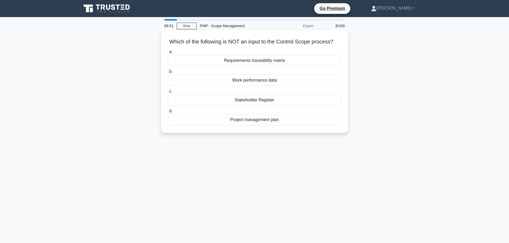
click at [235, 81] on label "b. Work performance data" at bounding box center [254, 77] width 173 height 18
click at [168, 73] on input "b. Work performance data" at bounding box center [168, 71] width 0 height 3
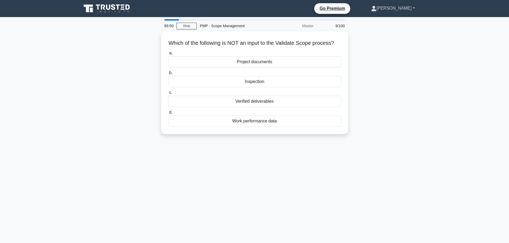
click at [414, 6] on link "[PERSON_NAME]" at bounding box center [392, 8] width 69 height 11
click at [384, 29] on link "Settings" at bounding box center [380, 29] width 42 height 9
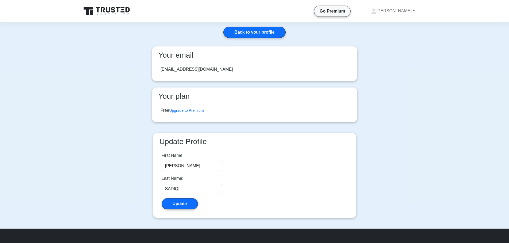
click at [189, 71] on div "rozisadiqi.rks@gmail.com" at bounding box center [197, 69] width 72 height 6
click at [188, 69] on div "rozisadiqi.rks@gmail.com" at bounding box center [197, 69] width 72 height 6
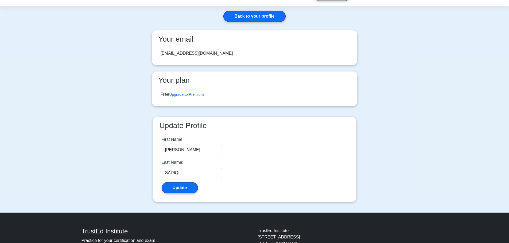
scroll to position [4, 0]
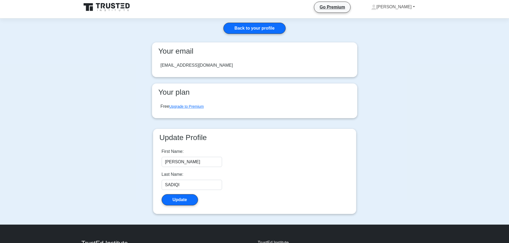
click at [410, 7] on link "Rozi Khan" at bounding box center [392, 7] width 69 height 11
click at [389, 17] on link "Profile" at bounding box center [380, 19] width 42 height 9
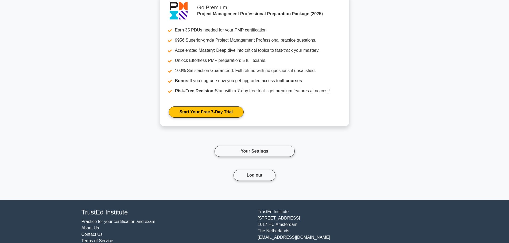
scroll to position [741, 0]
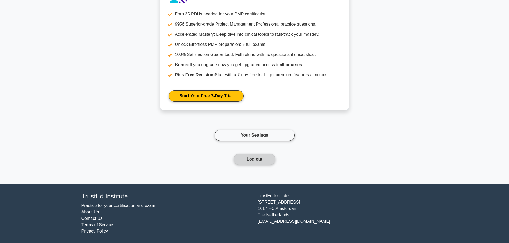
drag, startPoint x: 251, startPoint y: 160, endPoint x: 246, endPoint y: 159, distance: 5.6
click at [246, 159] on button "Log out" at bounding box center [255, 159] width 42 height 11
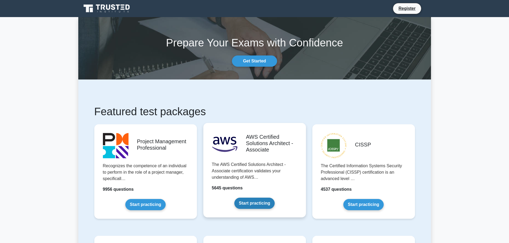
click at [248, 198] on link "Start practicing" at bounding box center [254, 203] width 40 height 11
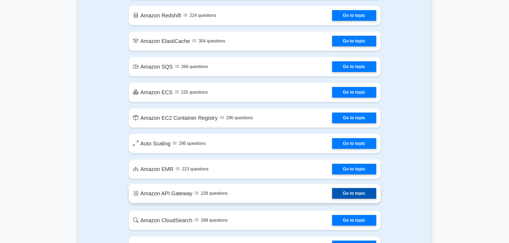
scroll to position [722, 0]
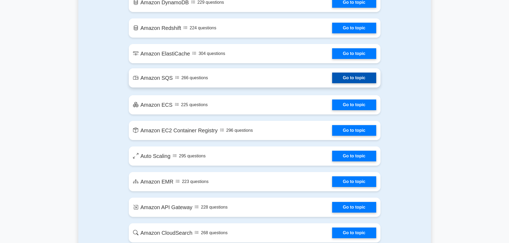
click at [332, 80] on link "Go to topic" at bounding box center [354, 78] width 44 height 11
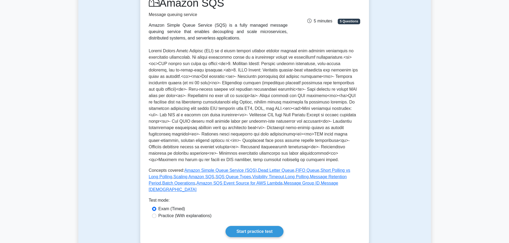
scroll to position [134, 0]
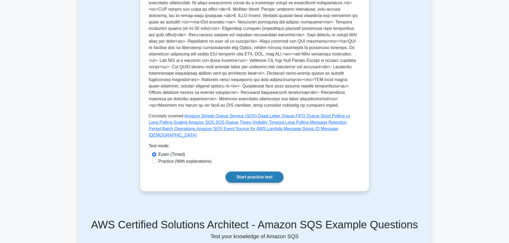
click at [249, 173] on link "Start practice test" at bounding box center [255, 177] width 58 height 11
click at [157, 158] on div "Practice (With explanations)" at bounding box center [254, 161] width 205 height 6
click at [156, 160] on input "Practice (With explanations)" at bounding box center [154, 162] width 4 height 4
radio input "true"
click at [258, 172] on link "Start practice test" at bounding box center [255, 177] width 58 height 11
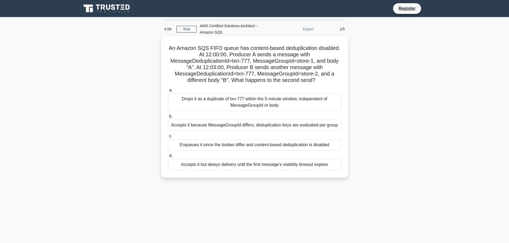
click at [218, 104] on div "Drops it as a duplicate of txn-777 within the 5-minute window, independent of M…" at bounding box center [254, 103] width 173 height 18
click at [168, 92] on input "a. Drops it as a duplicate of txn-777 within the 5-minute window, independent o…" at bounding box center [168, 90] width 0 height 3
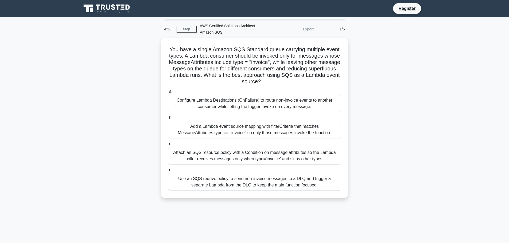
click at [218, 104] on div "Configure Lambda Destinations (OnFailure) to route non-invoice events to anothe…" at bounding box center [254, 104] width 173 height 18
click at [168, 94] on input "a. Configure Lambda Destinations (OnFailure) to route non-invoice events to ano…" at bounding box center [168, 91] width 0 height 3
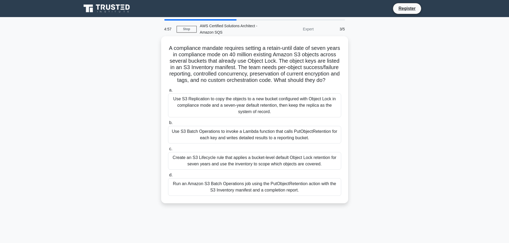
click at [217, 139] on div "Use S3 Batch Operations to invoke a Lambda function that calls PutObjectRetenti…" at bounding box center [254, 135] width 173 height 18
click at [168, 125] on input "b. Use S3 Batch Operations to invoke a Lambda function that calls PutObjectRete…" at bounding box center [168, 122] width 0 height 3
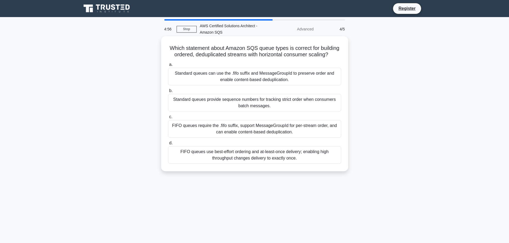
click at [223, 129] on div "FIFO queues require the .fifo suffix, support MessageGroupId for per-stream ord…" at bounding box center [254, 129] width 173 height 18
click at [168, 119] on input "c. FIFO queues require the .fifo suffix, support MessageGroupId for per-stream …" at bounding box center [168, 116] width 0 height 3
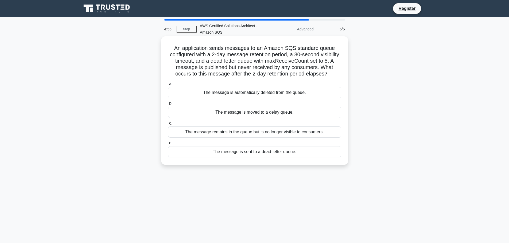
click at [220, 135] on div "The message remains in the queue but is no longer visible to consumers." at bounding box center [254, 132] width 173 height 11
click at [168, 125] on input "c. The message remains in the queue but is no longer visible to consumers." at bounding box center [168, 123] width 0 height 3
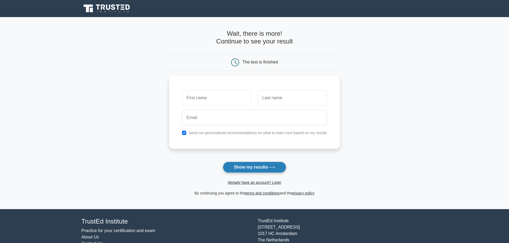
click at [245, 170] on button "Show my results" at bounding box center [254, 167] width 63 height 11
click at [198, 160] on form "Wait, there is more! Continue to see your result The test is finished and the" at bounding box center [254, 113] width 171 height 167
click at [236, 64] on icon at bounding box center [235, 63] width 8 height 8
click at [254, 196] on link "terms and conditions" at bounding box center [262, 193] width 34 height 4
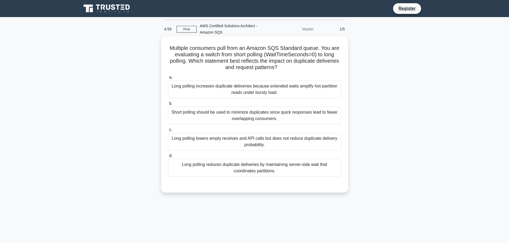
click at [221, 92] on div "Long polling increases duplicate deliveries because extended waits amplify hot-…" at bounding box center [254, 90] width 173 height 18
click at [168, 79] on input "a. Long polling increases duplicate deliveries because extended waits amplify h…" at bounding box center [168, 77] width 0 height 3
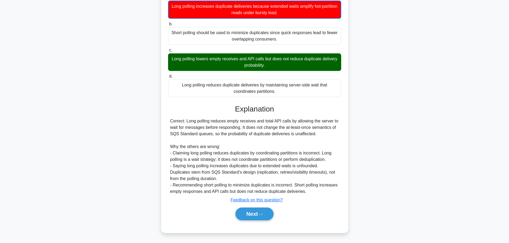
scroll to position [80, 0]
click at [250, 202] on u "Feedback on this question?" at bounding box center [257, 200] width 52 height 5
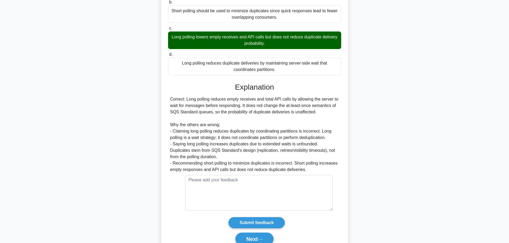
scroll to position [127, 0]
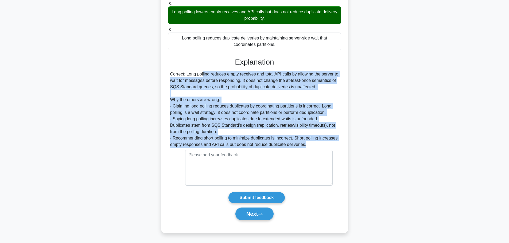
drag, startPoint x: 316, startPoint y: 144, endPoint x: 162, endPoint y: 72, distance: 170.0
click at [162, 72] on div "Multiple consumers pull from an Amazon SQS Standard queue. You are evaluating a…" at bounding box center [254, 71] width 187 height 324
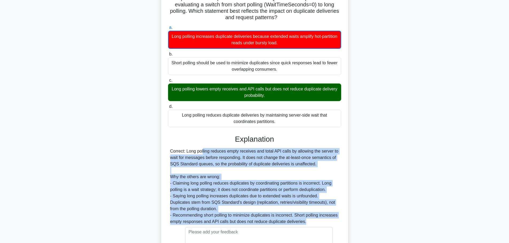
scroll to position [47, 0]
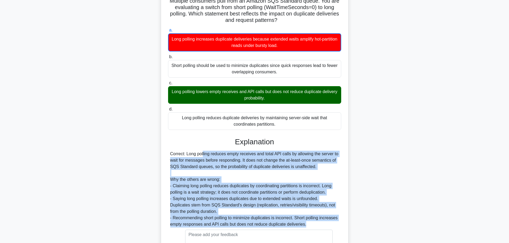
drag, startPoint x: 278, startPoint y: 124, endPoint x: 180, endPoint y: 104, distance: 100.9
click at [168, 107] on label "d. Long polling reduces duplicate deliveries by maintaining server-side wait th…" at bounding box center [254, 118] width 173 height 24
drag, startPoint x: 301, startPoint y: 92, endPoint x: 220, endPoint y: 92, distance: 81.5
click at [220, 92] on div "Long polling lowers empty receives and API calls but does not reduce duplicate …" at bounding box center [254, 95] width 173 height 18
drag, startPoint x: 249, startPoint y: 99, endPoint x: 176, endPoint y: 82, distance: 75.0
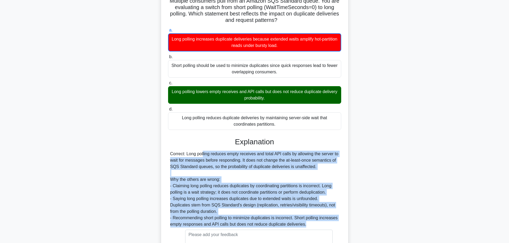
click at [177, 84] on label "c. Long polling lowers empty receives and API calls but does not reduce duplica…" at bounding box center [254, 92] width 173 height 24
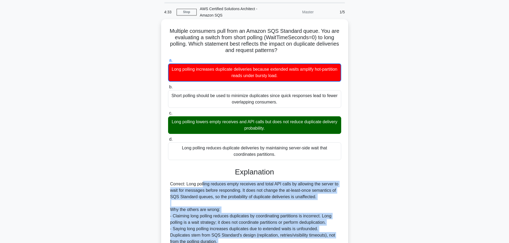
scroll to position [0, 0]
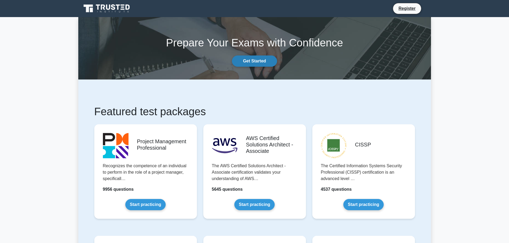
click at [254, 60] on link "Get Started" at bounding box center [254, 61] width 45 height 11
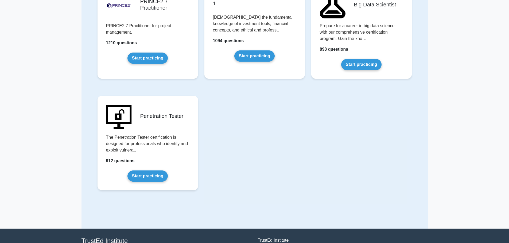
scroll to position [1130, 0]
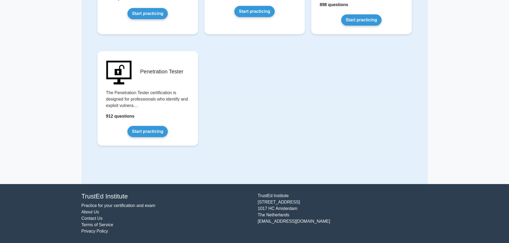
click at [127, 197] on h4 "TrustEd Institute" at bounding box center [167, 197] width 170 height 8
copy div "TrustEd Institute"
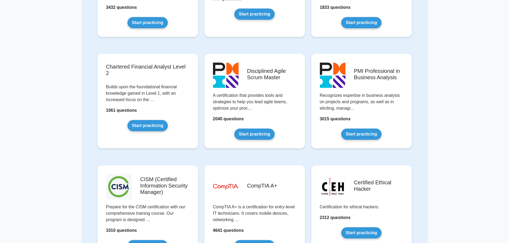
scroll to position [435, 0]
